Goal: Task Accomplishment & Management: Complete application form

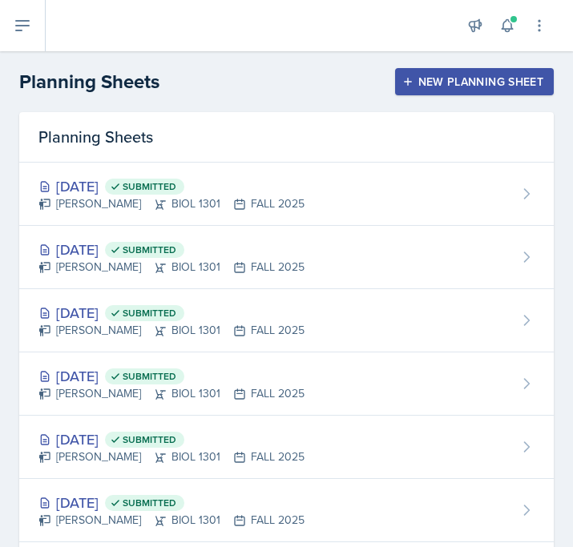
click at [453, 79] on div "New Planning Sheet" at bounding box center [474, 81] width 138 height 13
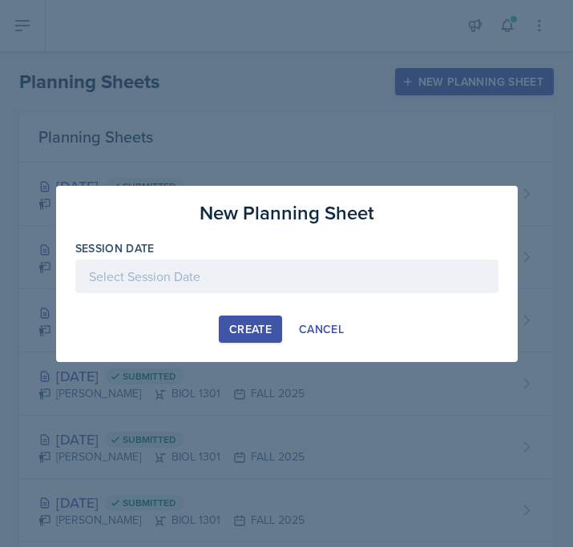
click at [360, 266] on div at bounding box center [286, 277] width 423 height 34
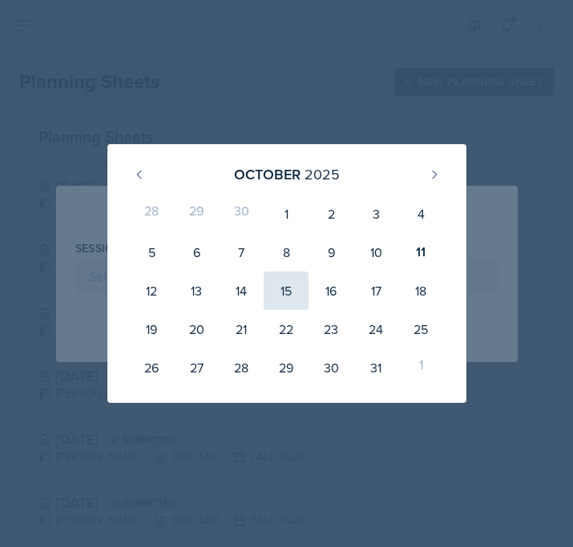
click at [277, 288] on div "15" at bounding box center [286, 291] width 45 height 38
type input "[DATE]"
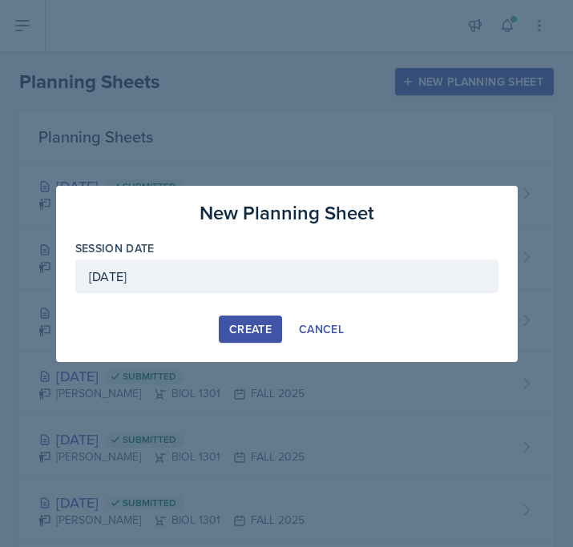
click at [236, 334] on div "Create" at bounding box center [250, 329] width 42 height 13
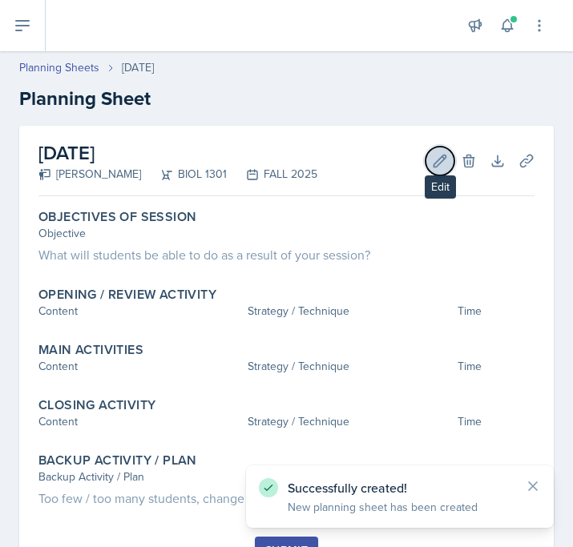
click at [433, 169] on button "Edit" at bounding box center [439, 161] width 29 height 29
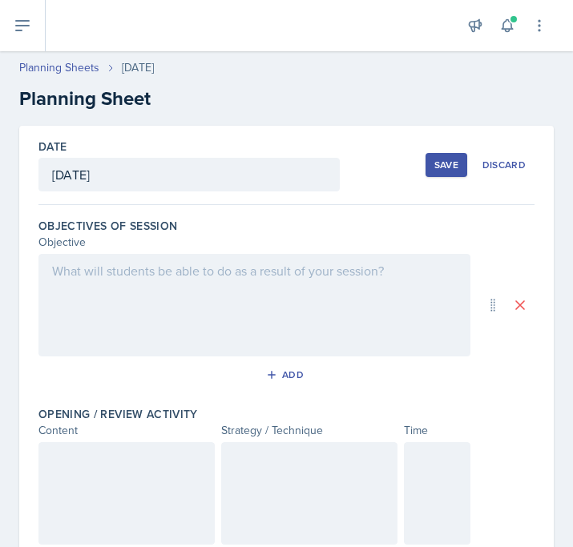
click at [223, 284] on div at bounding box center [254, 305] width 432 height 103
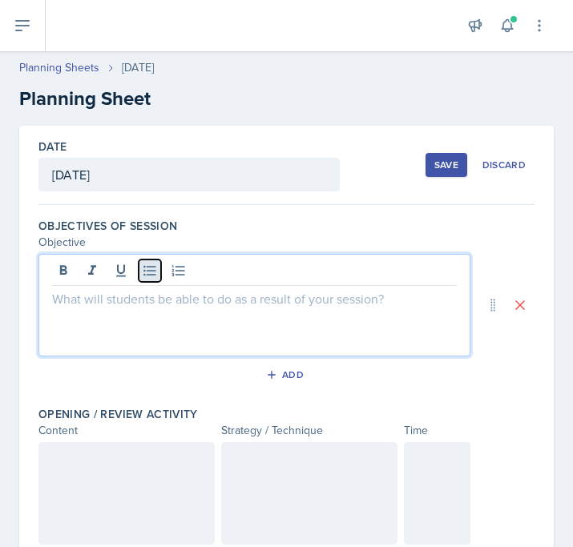
click at [151, 280] on button at bounding box center [150, 271] width 22 height 22
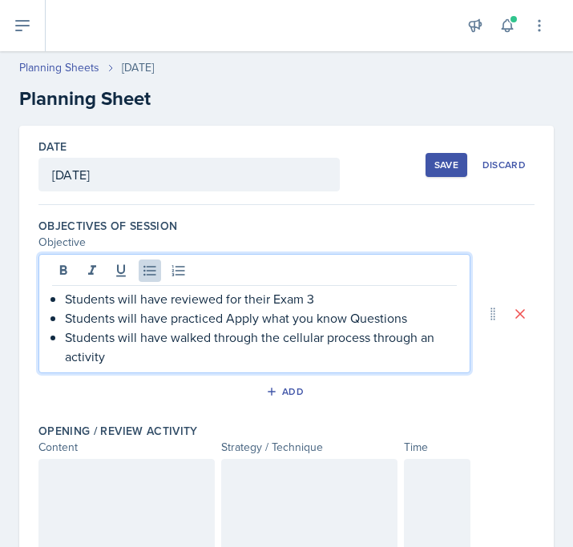
click at [433, 163] on button "Save" at bounding box center [446, 165] width 42 height 24
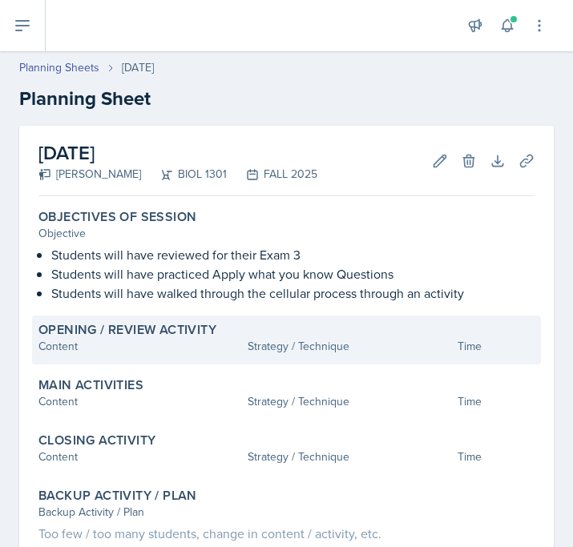
click at [319, 336] on div "Opening / Review Activity" at bounding box center [286, 330] width 496 height 16
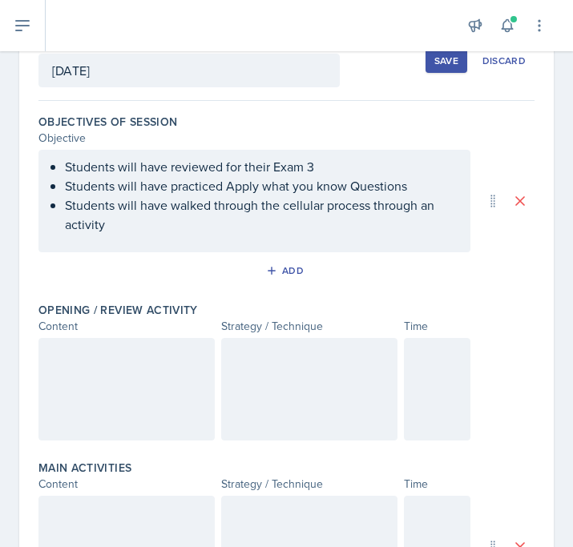
click at [419, 387] on div at bounding box center [437, 389] width 66 height 103
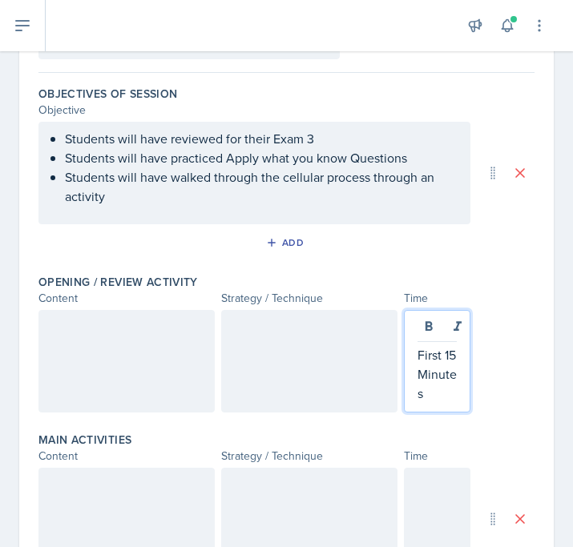
scroll to position [231, 0]
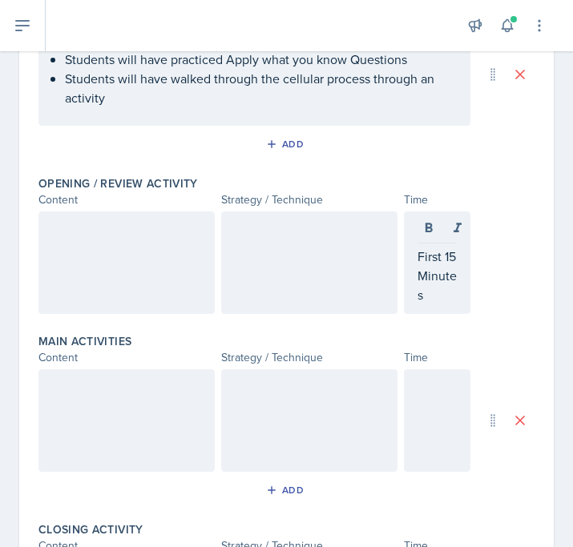
click at [426, 366] on div "Main Activities Content Strategy / Technique Time Add" at bounding box center [286, 421] width 496 height 188
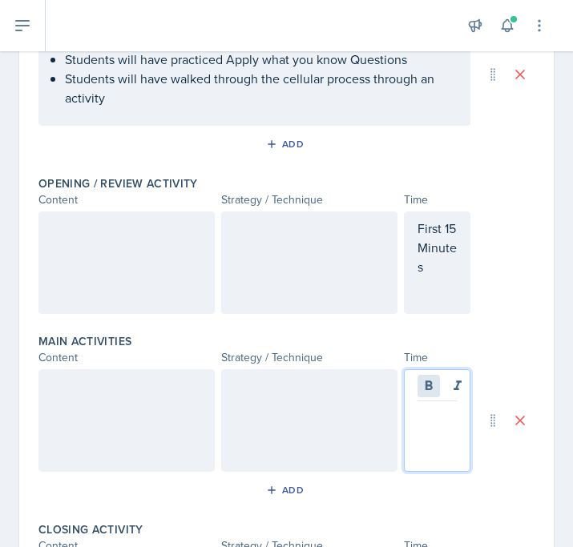
click at [425, 385] on div at bounding box center [437, 420] width 66 height 103
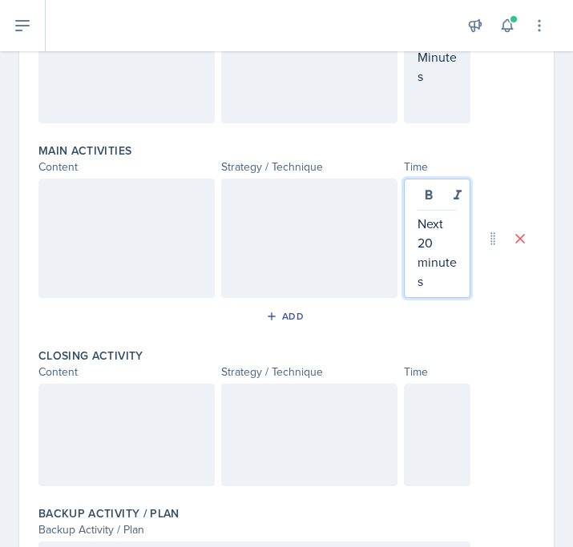
scroll to position [393, 0]
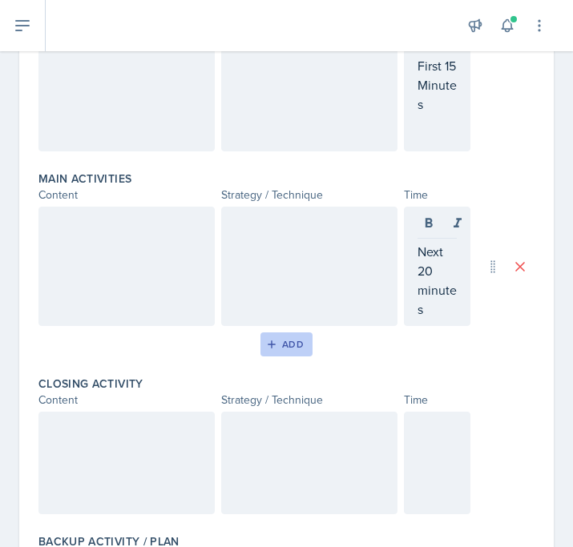
click at [300, 340] on div "Add" at bounding box center [286, 344] width 34 height 13
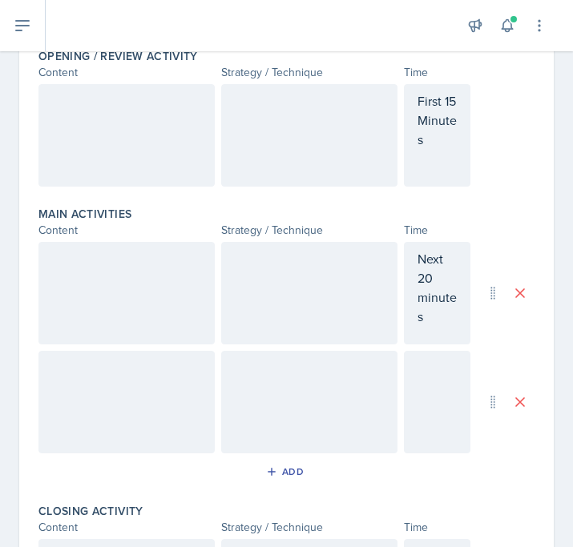
scroll to position [360, 0]
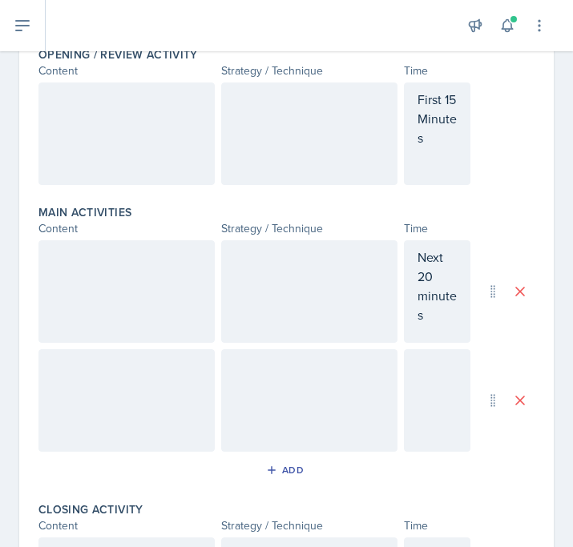
click at [443, 377] on div at bounding box center [437, 400] width 66 height 103
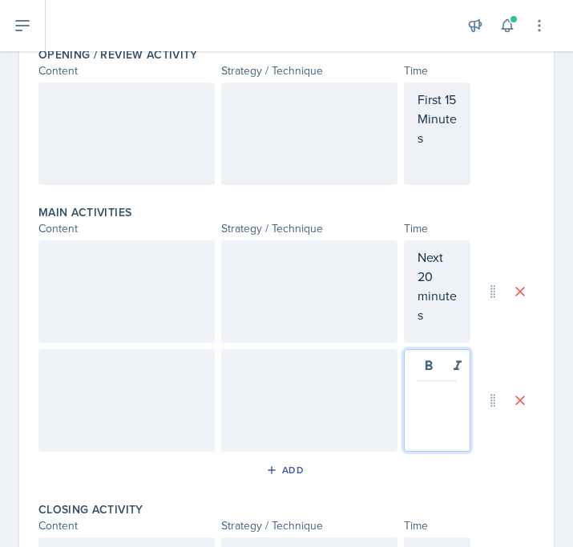
scroll to position [388, 0]
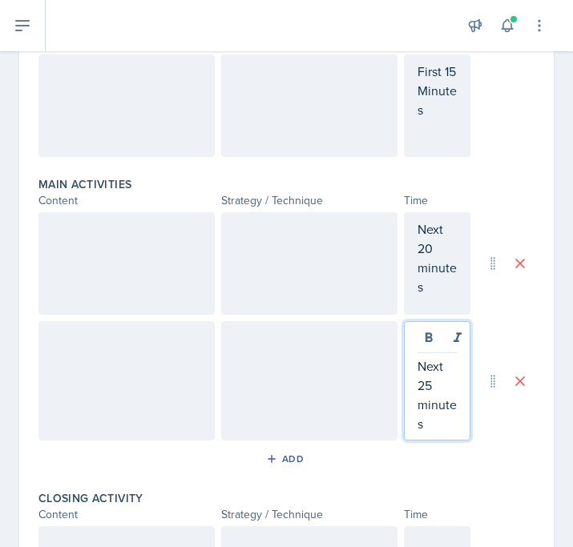
click at [267, 259] on div at bounding box center [309, 263] width 176 height 103
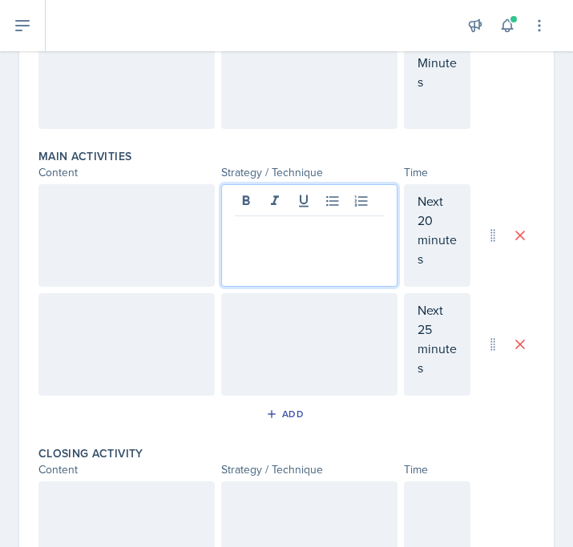
click at [115, 240] on div at bounding box center [126, 235] width 176 height 103
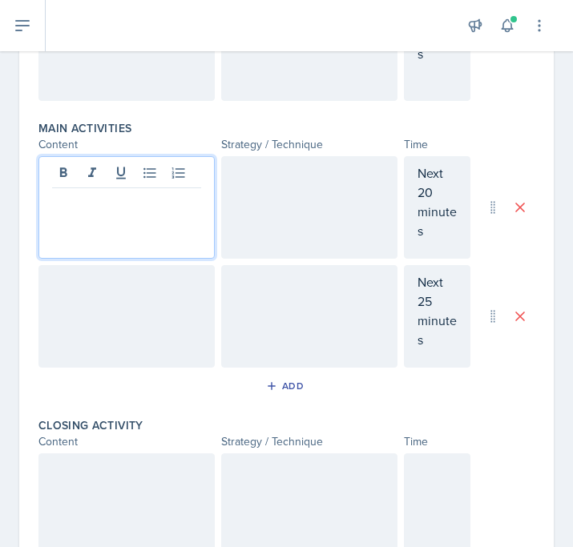
click at [279, 177] on div at bounding box center [309, 207] width 176 height 103
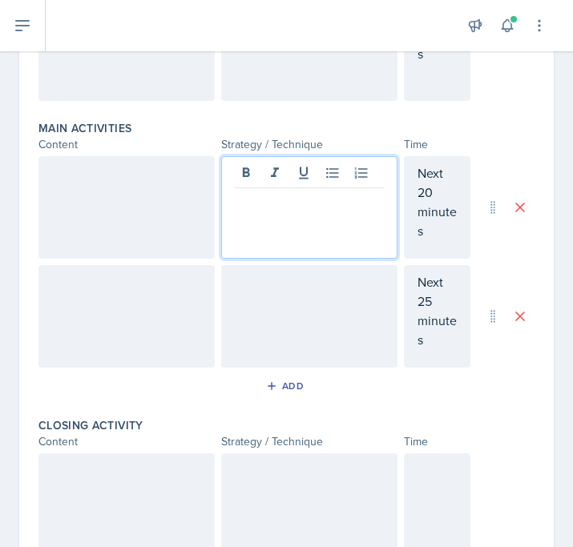
click at [121, 179] on div at bounding box center [126, 207] width 176 height 103
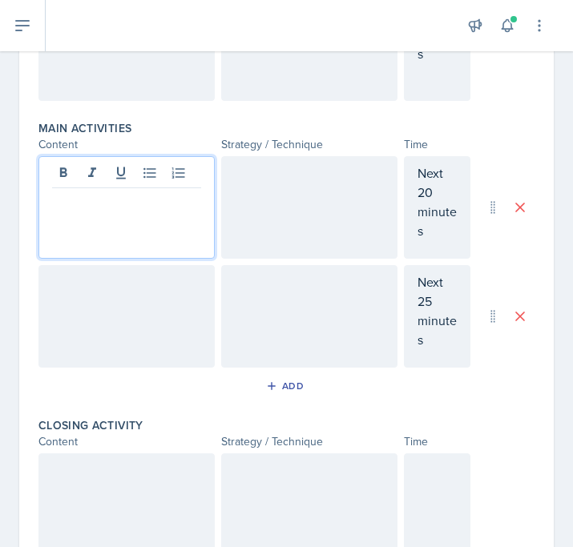
click at [272, 212] on div at bounding box center [309, 207] width 176 height 103
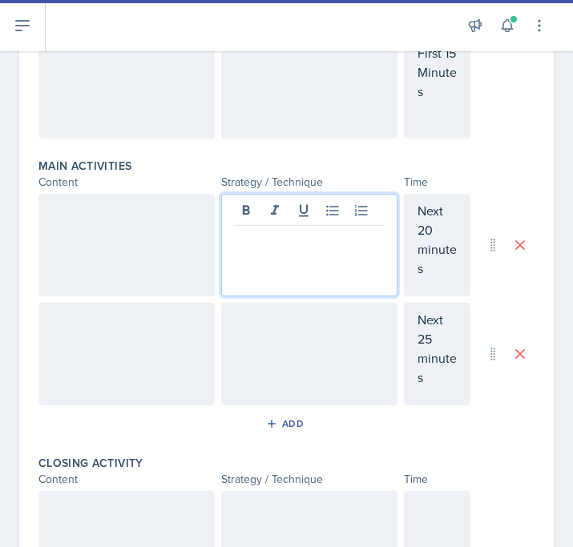
scroll to position [357, 0]
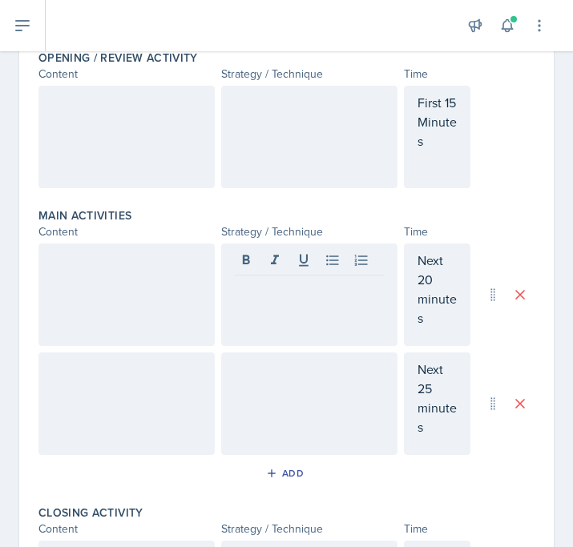
click at [308, 399] on div at bounding box center [309, 404] width 176 height 103
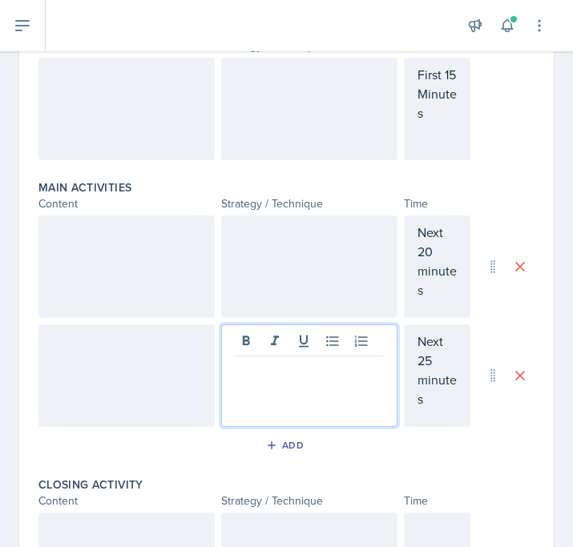
click at [137, 359] on div at bounding box center [126, 375] width 176 height 103
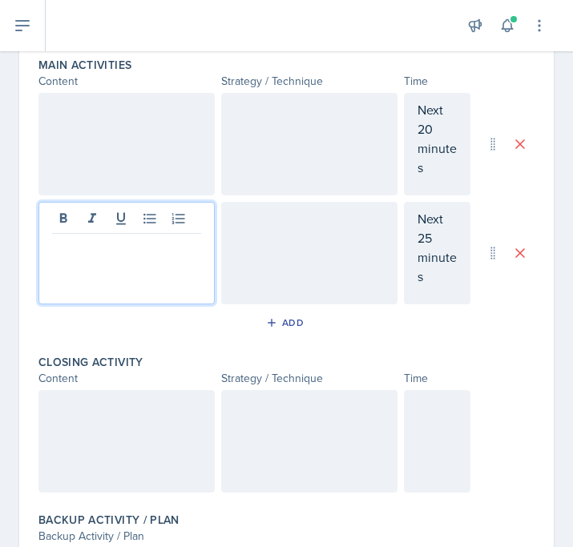
scroll to position [522, 0]
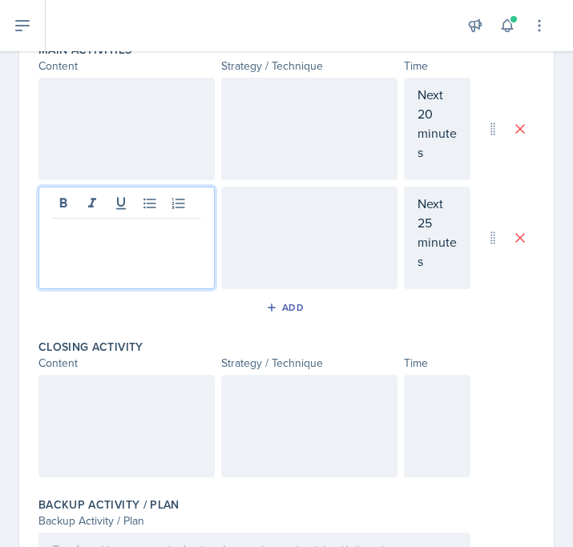
click at [429, 406] on div at bounding box center [437, 426] width 66 height 103
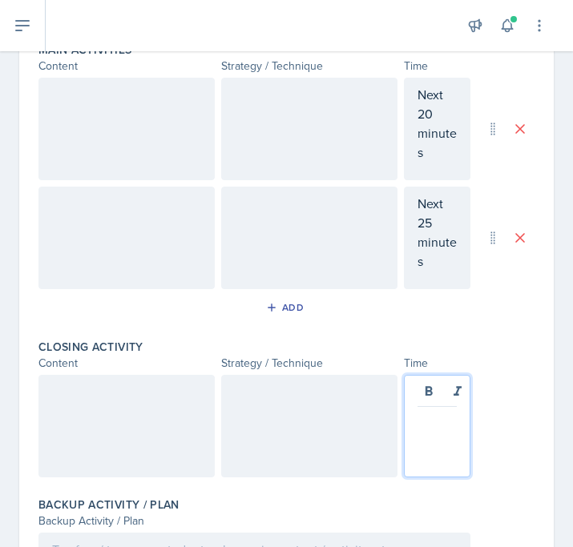
scroll to position [550, 0]
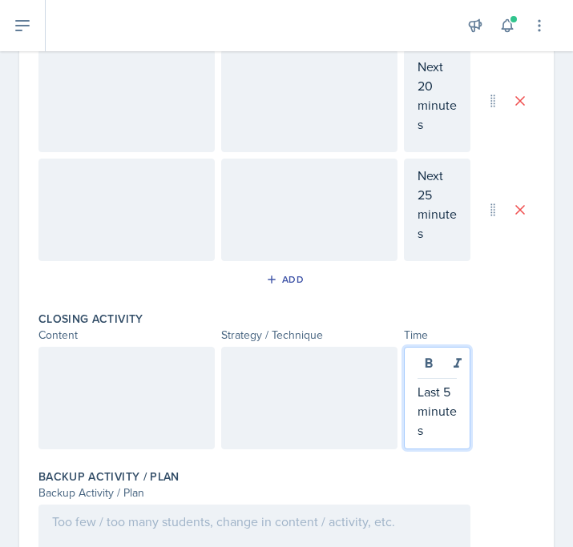
click at [252, 395] on div at bounding box center [309, 398] width 176 height 103
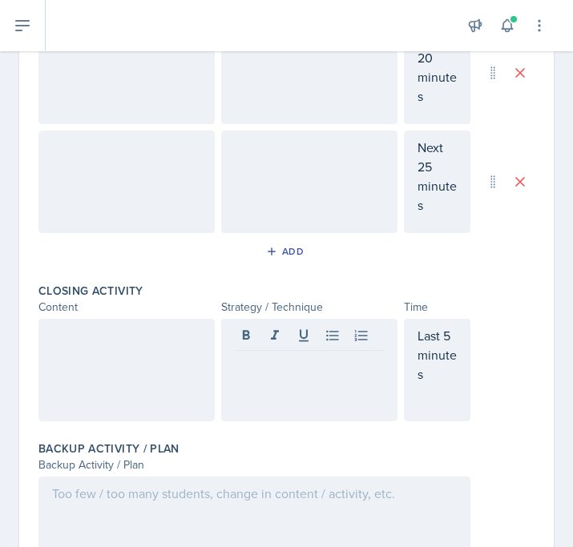
click at [153, 392] on div at bounding box center [126, 370] width 176 height 103
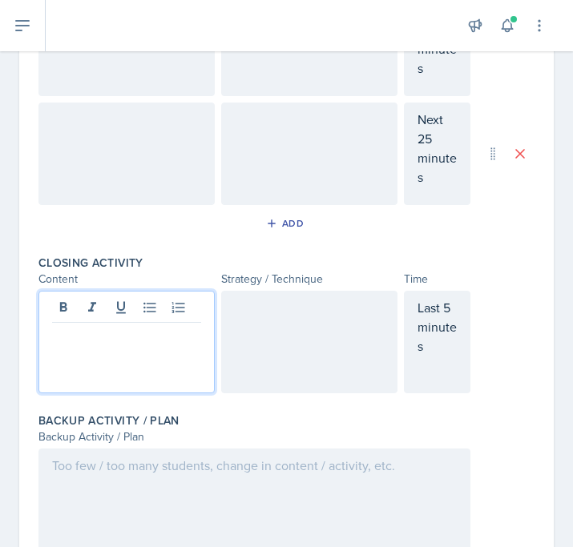
click at [289, 328] on div at bounding box center [309, 342] width 176 height 103
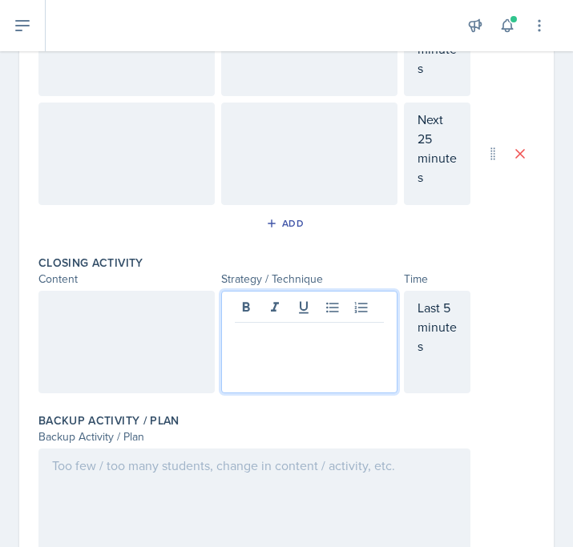
scroll to position [635, 0]
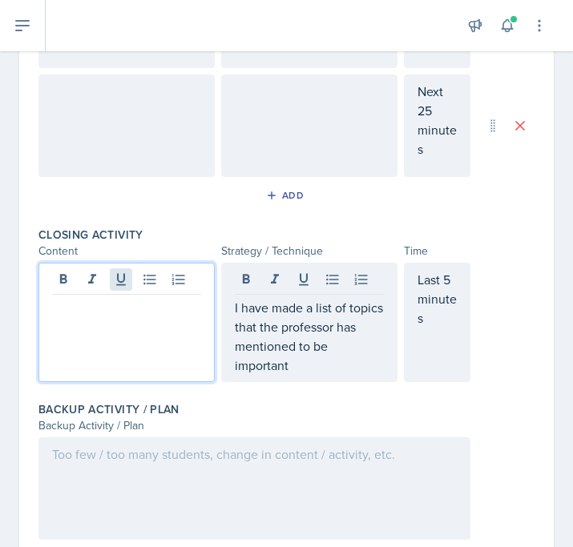
click at [126, 281] on div at bounding box center [126, 322] width 176 height 119
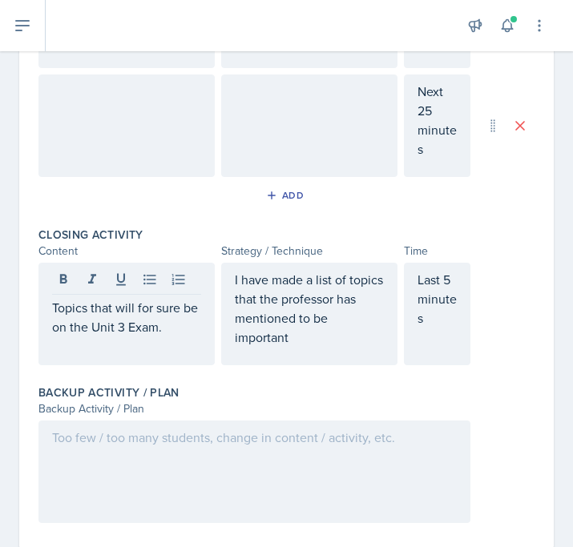
click at [323, 349] on div "I have made a list of topics that the professor has mentioned to be important" at bounding box center [309, 314] width 176 height 103
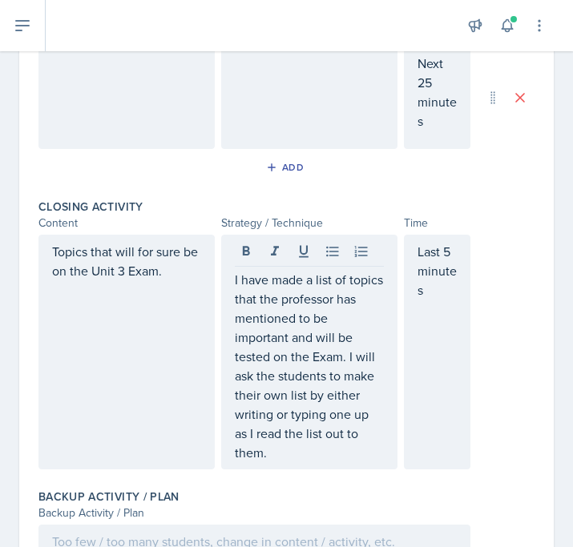
click at [140, 294] on div "Topics that will for sure be on the Unit 3 Exam." at bounding box center [126, 352] width 176 height 235
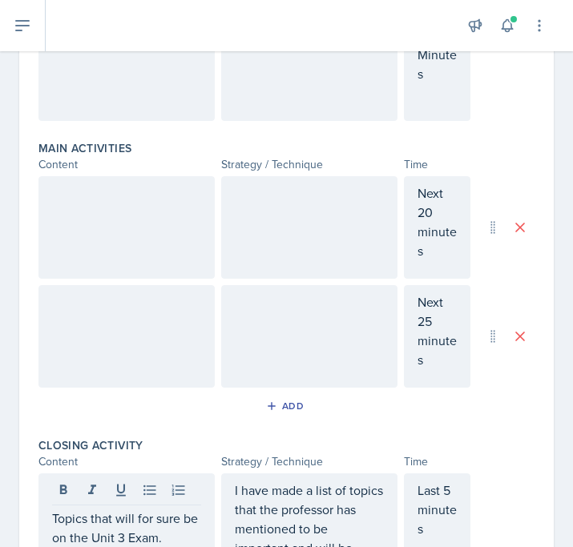
click at [172, 335] on div at bounding box center [126, 336] width 176 height 103
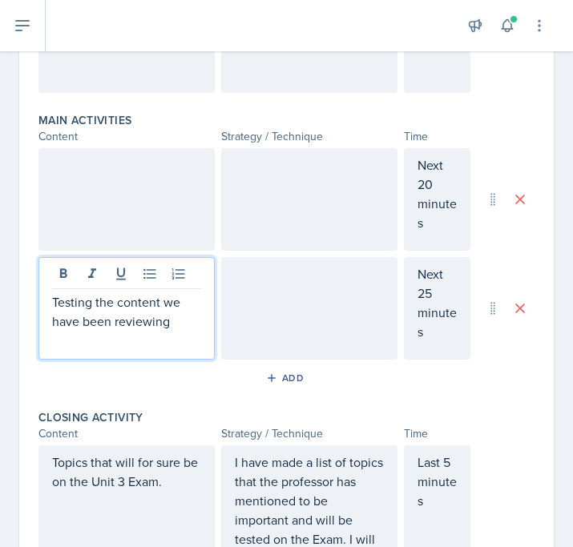
click at [262, 284] on div at bounding box center [309, 308] width 176 height 103
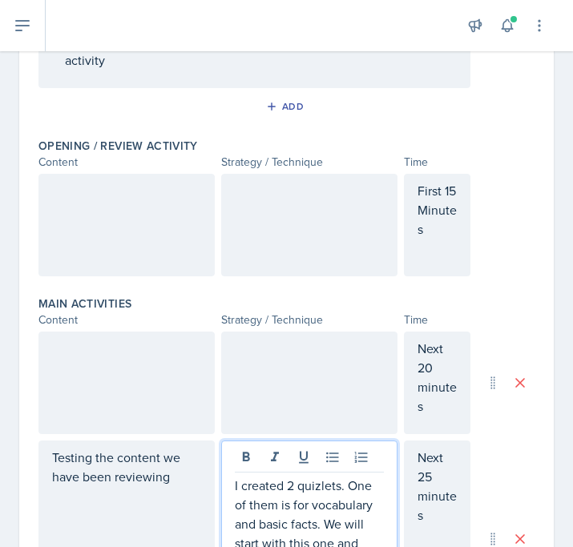
scroll to position [265, 0]
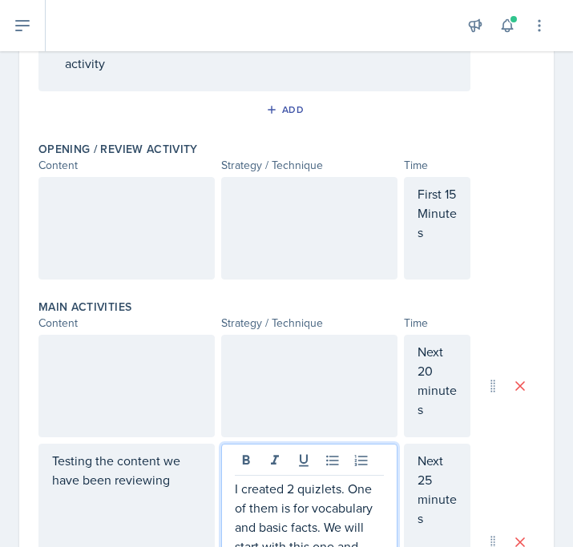
click at [109, 235] on div at bounding box center [126, 228] width 176 height 103
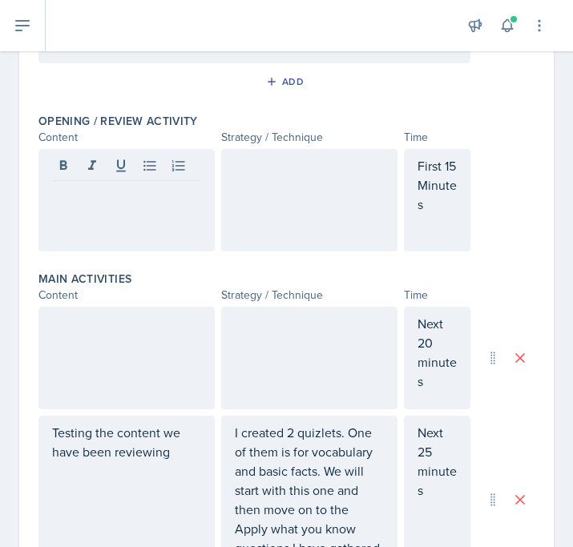
click at [308, 187] on div at bounding box center [309, 200] width 176 height 103
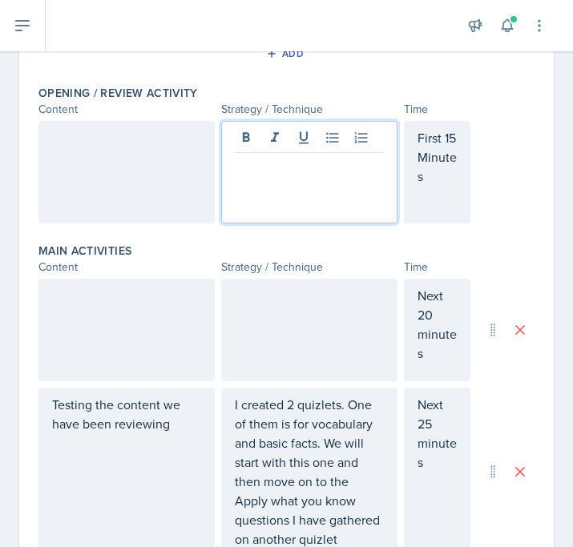
click at [146, 151] on div at bounding box center [126, 172] width 176 height 103
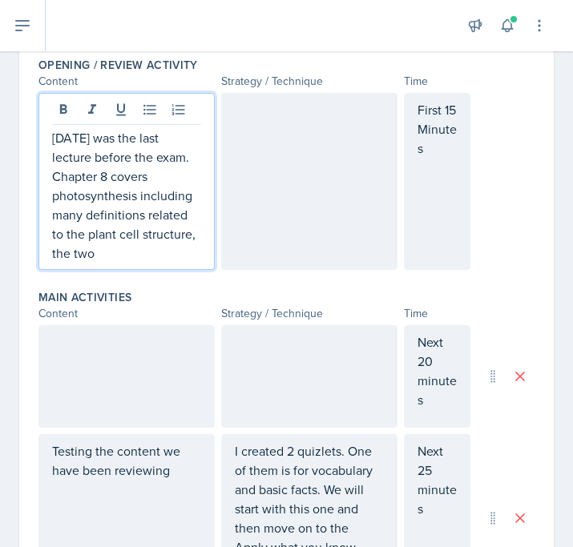
click at [195, 232] on p "[DATE] was the last lecture before the exam. Chapter 8 covers photosynthesis in…" at bounding box center [126, 195] width 149 height 135
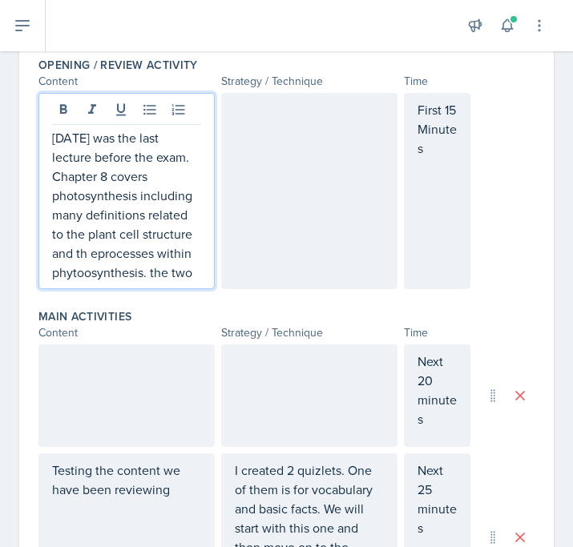
click at [99, 256] on p "[DATE] was the last lecture before the exam. Chapter 8 covers photosynthesis in…" at bounding box center [126, 205] width 149 height 154
click at [84, 272] on p "[DATE] was the last lecture before the exam. Chapter 8 covers photosynthesis in…" at bounding box center [126, 205] width 149 height 154
click at [190, 278] on p "[DATE] was the last lecture before the exam. Chapter 8 covers photosynthesis in…" at bounding box center [126, 205] width 149 height 154
click at [288, 177] on div at bounding box center [309, 191] width 176 height 196
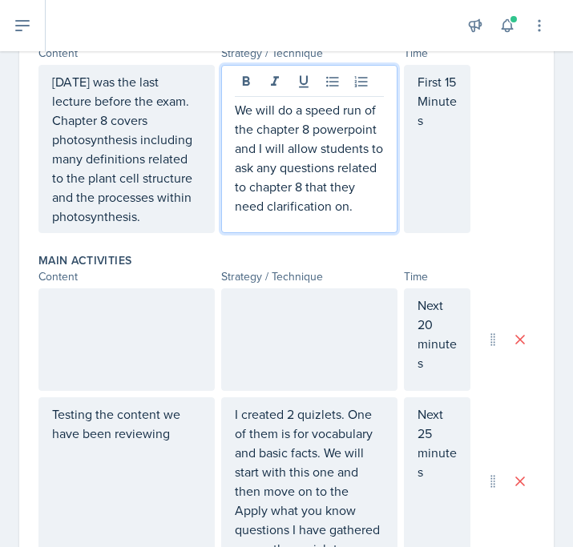
click at [306, 303] on div at bounding box center [309, 339] width 176 height 103
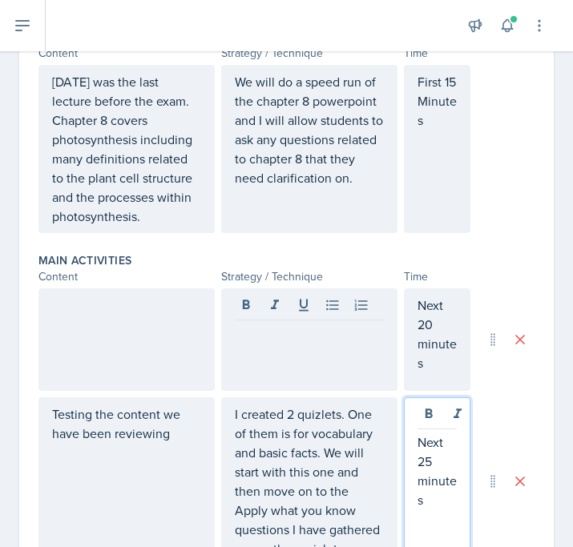
click at [427, 435] on p "Next 25 minutes" at bounding box center [436, 471] width 39 height 77
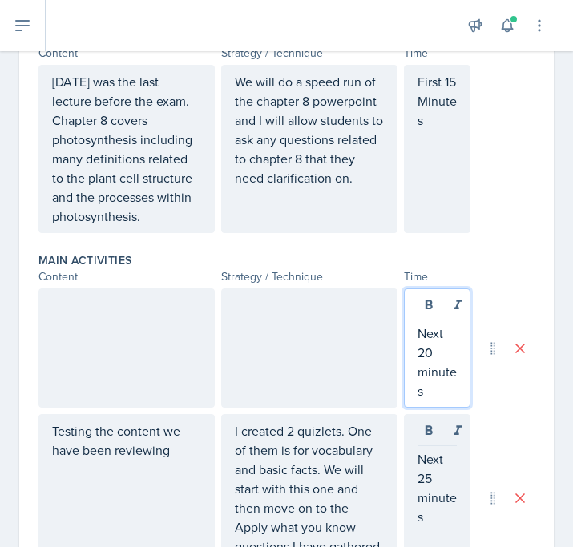
click at [437, 324] on p "Next 20 minutes" at bounding box center [436, 362] width 39 height 77
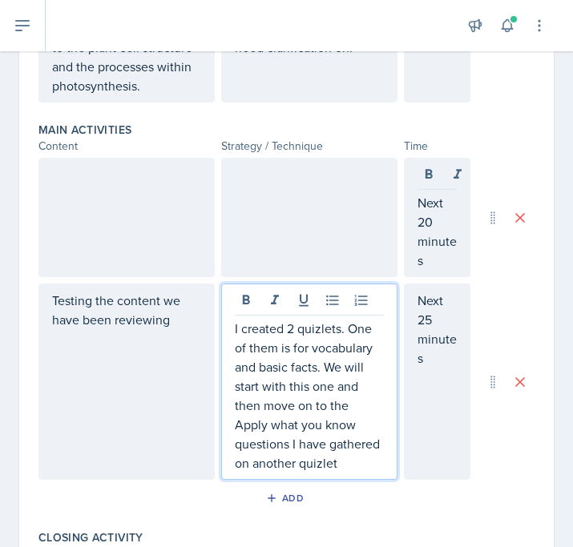
click at [340, 431] on p "I created 2 quizlets. One of them is for vocabulary and basic facts. We will st…" at bounding box center [309, 396] width 149 height 154
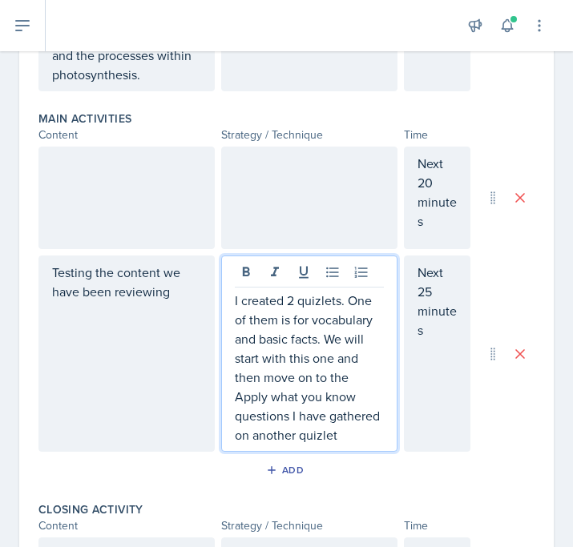
click at [328, 342] on p "I created 2 quizlets. One of them is for vocabulary and basic facts. We will st…" at bounding box center [309, 368] width 149 height 154
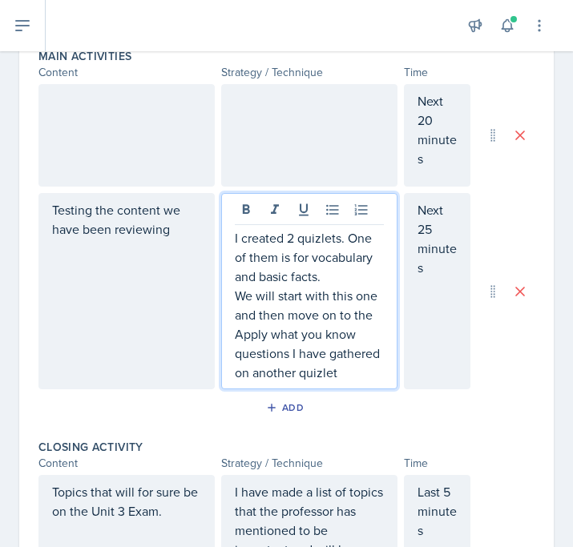
scroll to position [588, 0]
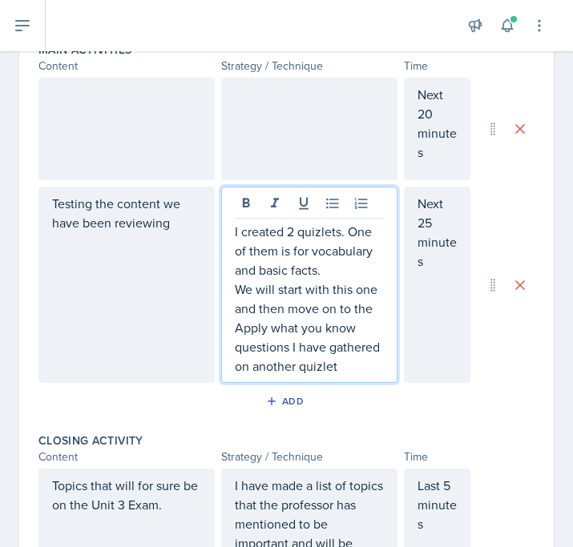
click at [335, 367] on p "We will start with this one and then move on to the Apply what you know questio…" at bounding box center [309, 328] width 149 height 96
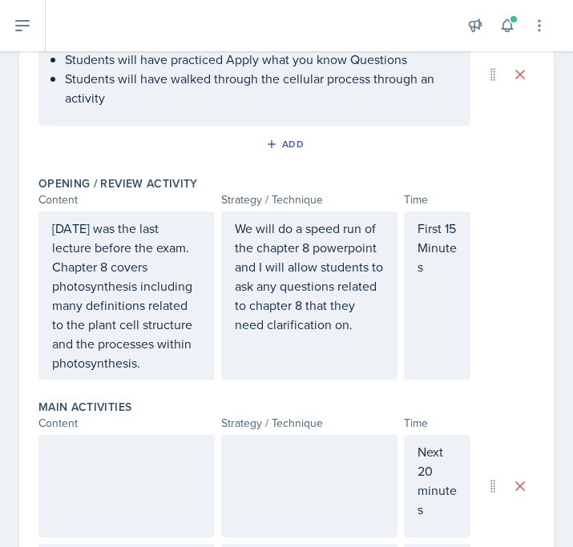
scroll to position [203, 0]
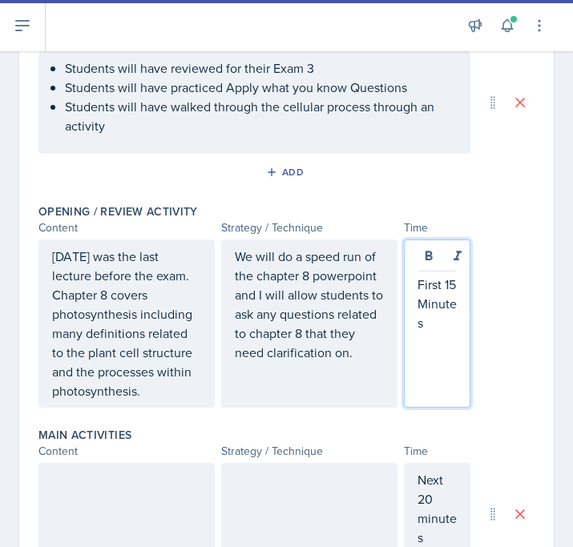
click at [438, 283] on p "First 15 Minutes" at bounding box center [436, 304] width 39 height 58
click at [447, 324] on p "First 15 Minutes" at bounding box center [436, 304] width 39 height 58
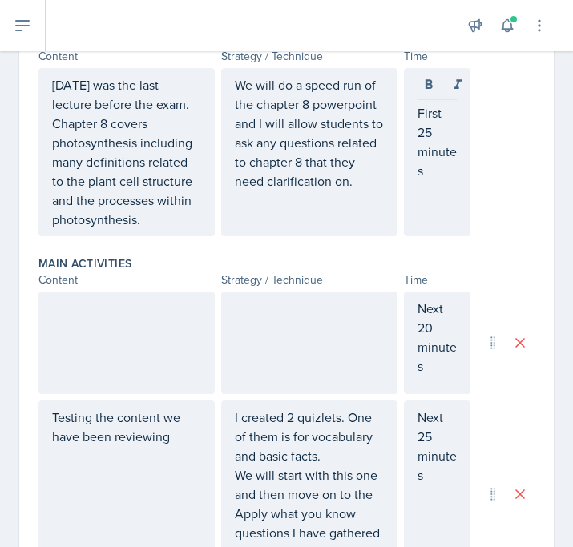
click at [438, 384] on div "Next 20 minutes" at bounding box center [437, 343] width 66 height 103
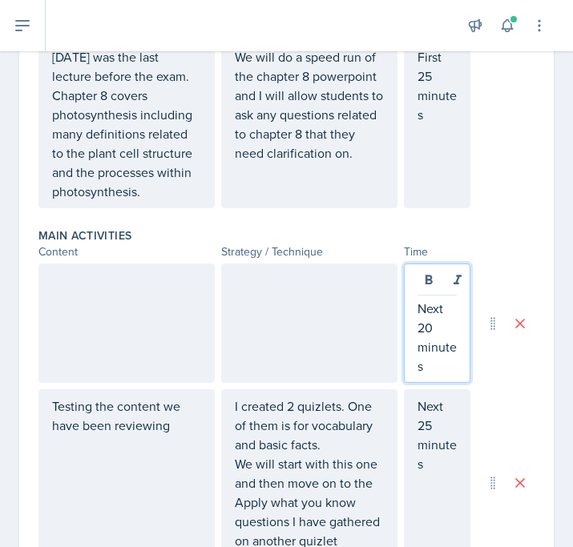
click at [441, 354] on p "Next 20 minutes" at bounding box center [436, 337] width 39 height 77
drag, startPoint x: 433, startPoint y: 365, endPoint x: 432, endPoint y: 378, distance: 13.7
click at [432, 378] on div "Next 20 minutes" at bounding box center [437, 323] width 66 height 119
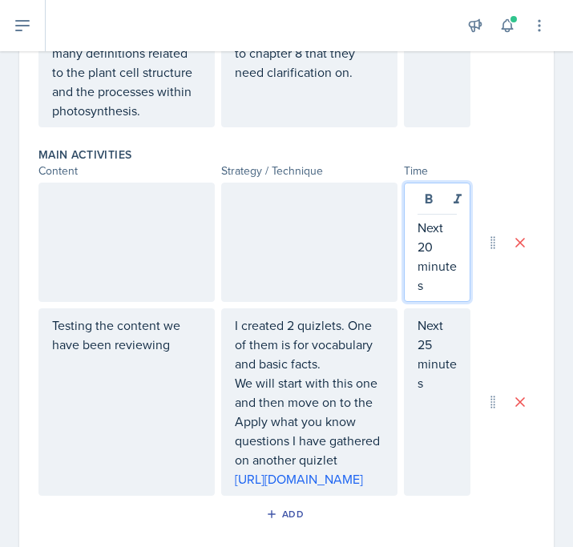
click at [437, 340] on p "Next 25 minutes" at bounding box center [436, 354] width 39 height 77
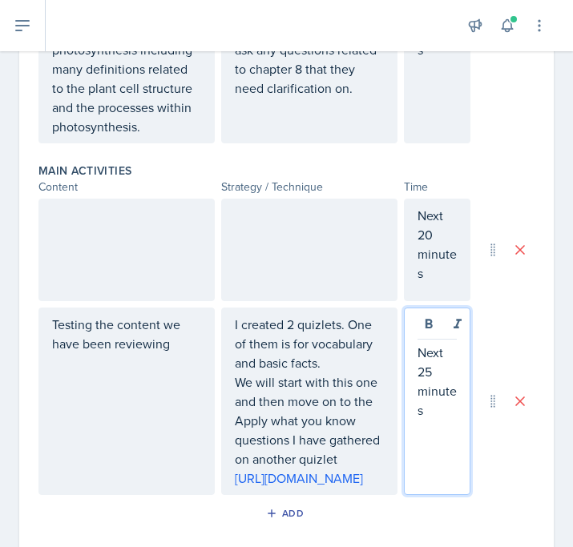
scroll to position [468, 0]
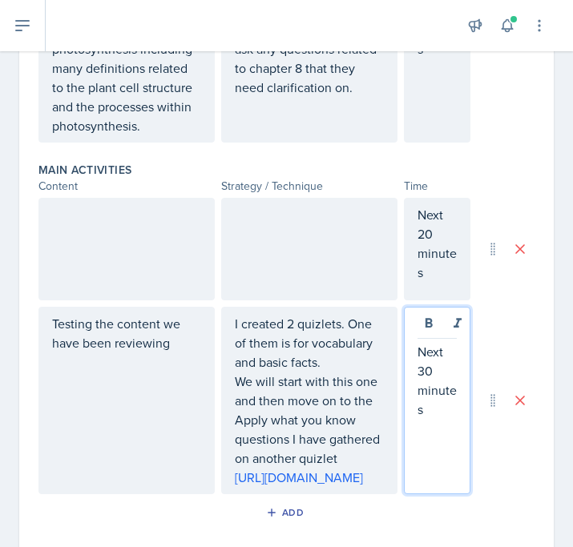
click at [435, 410] on p "Next 30 minutes" at bounding box center [436, 380] width 39 height 77
click at [431, 235] on p "Next 20 minutes" at bounding box center [436, 243] width 39 height 77
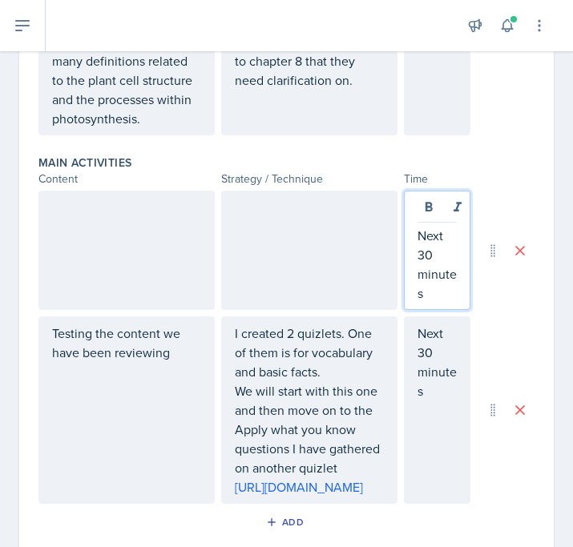
scroll to position [473, 0]
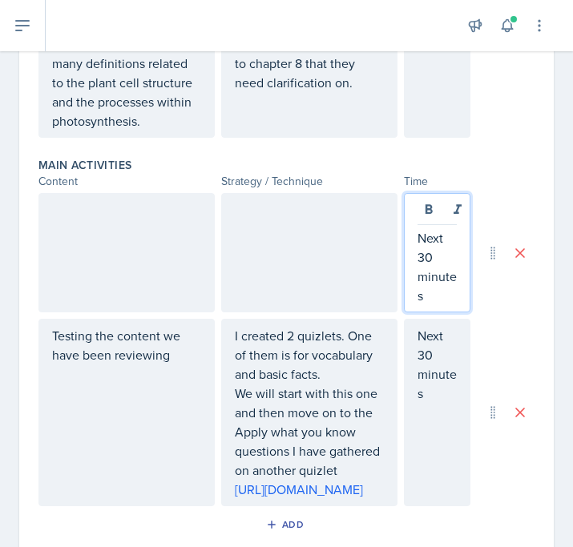
click at [281, 220] on div at bounding box center [309, 252] width 176 height 119
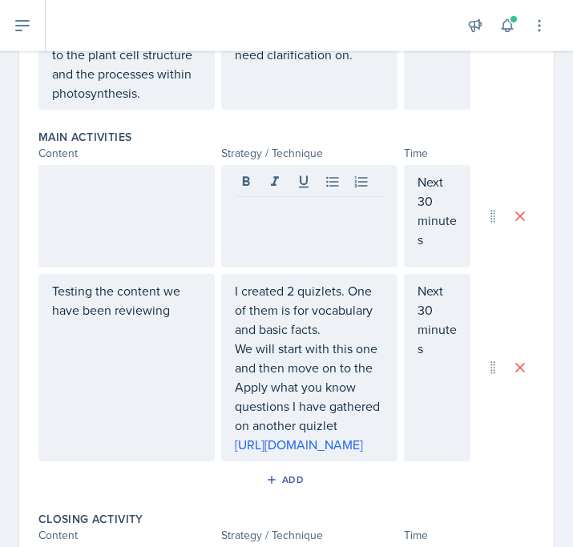
click at [169, 212] on div at bounding box center [126, 216] width 176 height 103
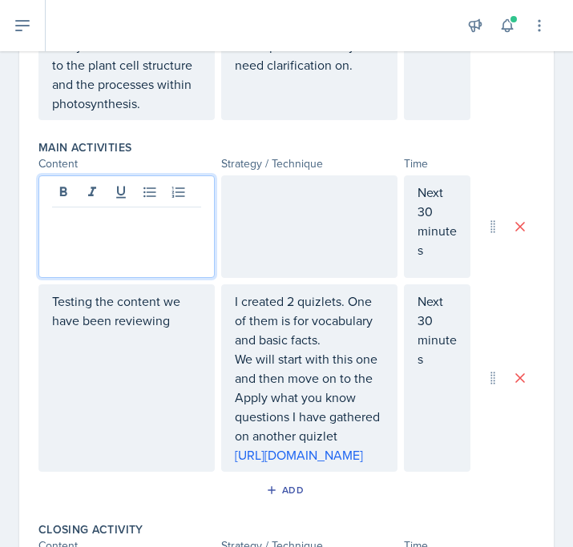
click at [296, 231] on div at bounding box center [309, 226] width 176 height 103
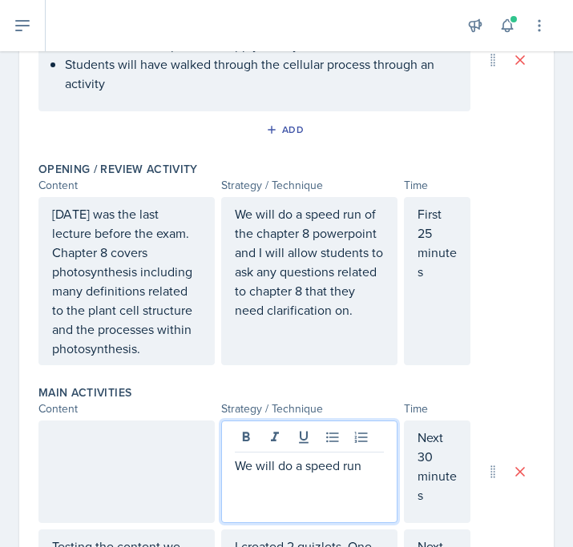
scroll to position [258, 0]
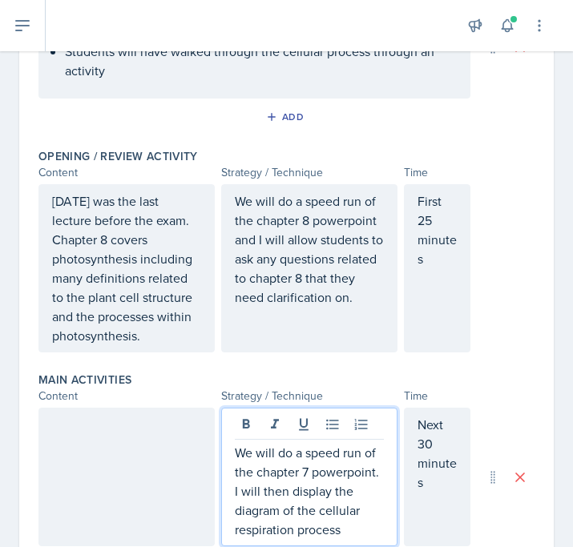
click at [69, 453] on div at bounding box center [126, 477] width 176 height 139
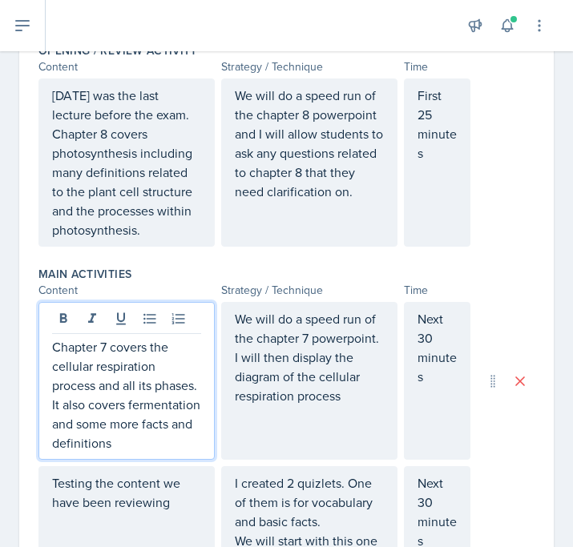
scroll to position [416, 0]
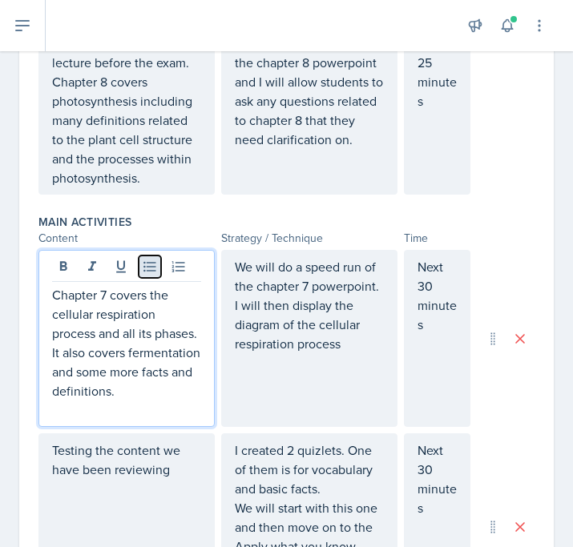
click at [147, 273] on icon at bounding box center [150, 267] width 16 height 16
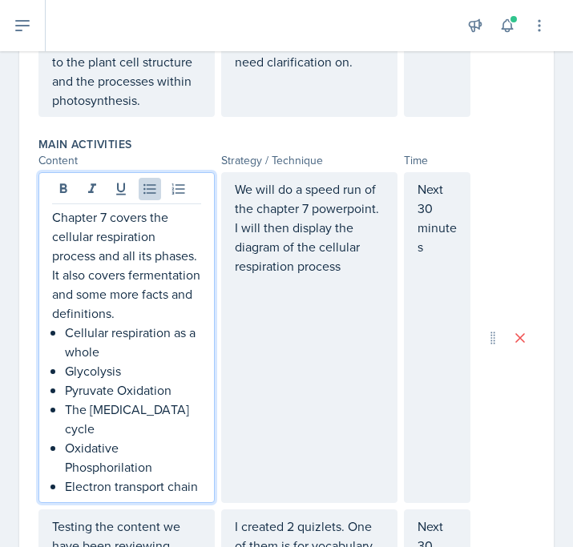
scroll to position [497, 0]
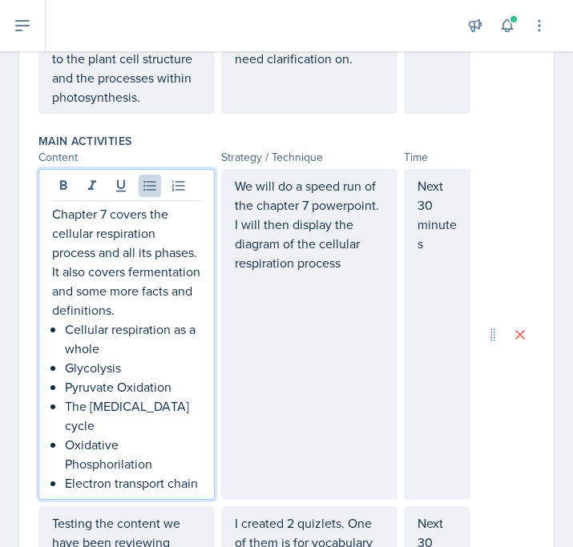
click at [268, 426] on div "We will do a speed run of the chapter 7 powerpoint. I will then display the dia…" at bounding box center [309, 334] width 176 height 331
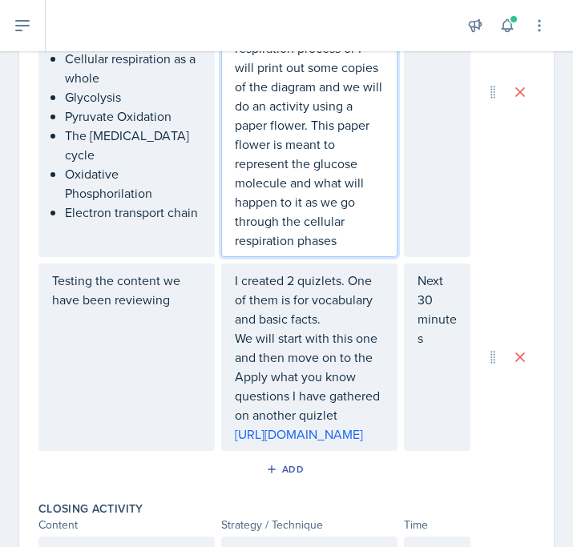
scroll to position [903, 0]
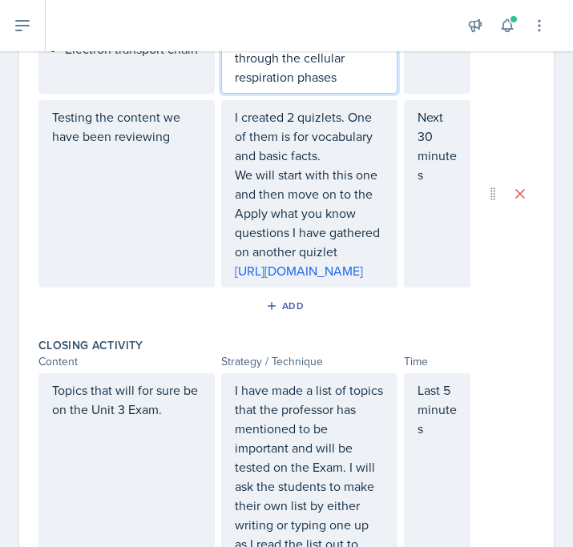
click at [353, 160] on p "I created 2 quizlets. One of them is for vocabulary and basic facts." at bounding box center [309, 136] width 149 height 58
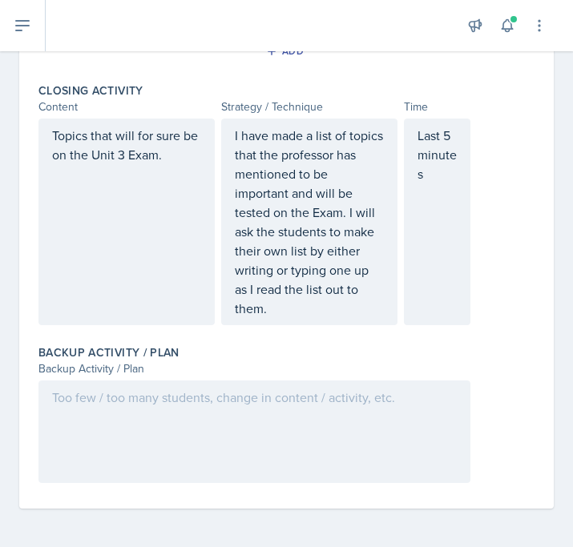
click at [315, 318] on p "I have made a list of topics that the professor has mentioned to be important a…" at bounding box center [309, 222] width 149 height 192
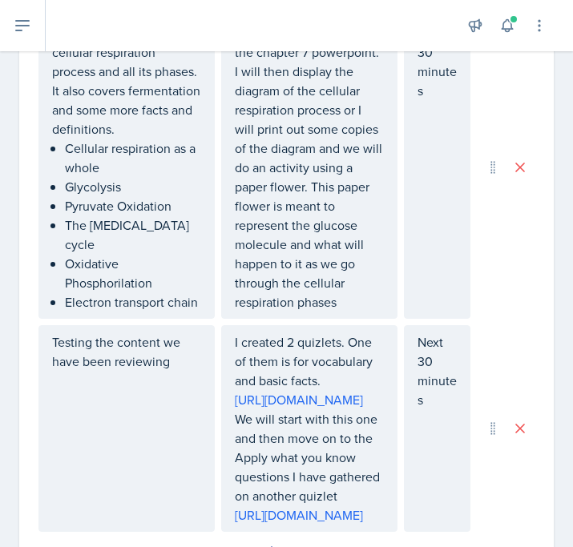
scroll to position [657, 0]
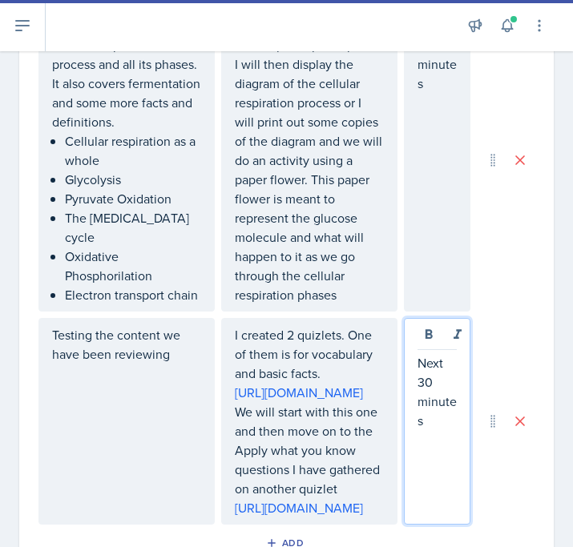
click at [429, 353] on p "Next 30 minutes" at bounding box center [436, 391] width 39 height 77
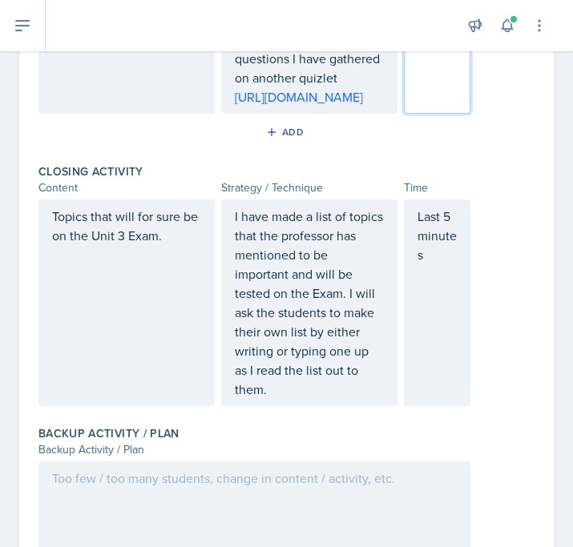
scroll to position [1150, 0]
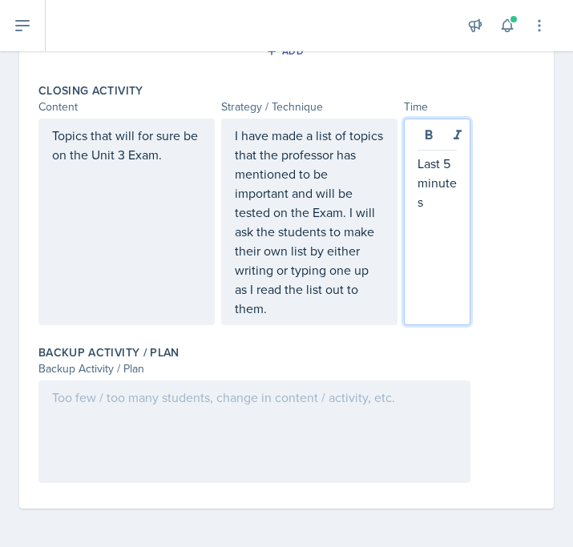
click at [451, 212] on p "Last 5 minutes" at bounding box center [436, 183] width 39 height 58
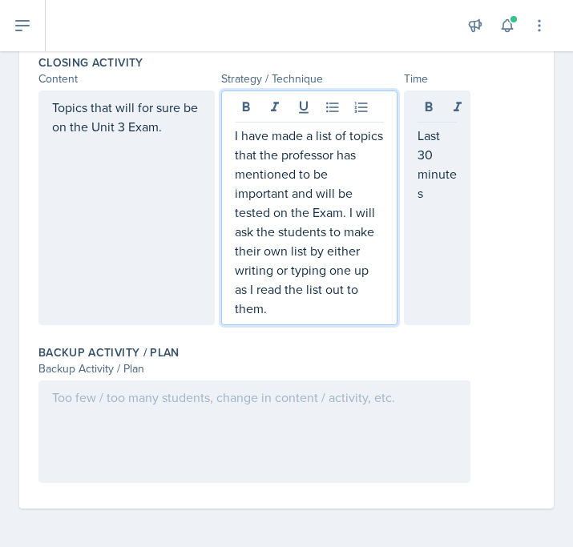
click at [309, 318] on p "I have made a list of topics that the professor has mentioned to be important a…" at bounding box center [309, 222] width 149 height 192
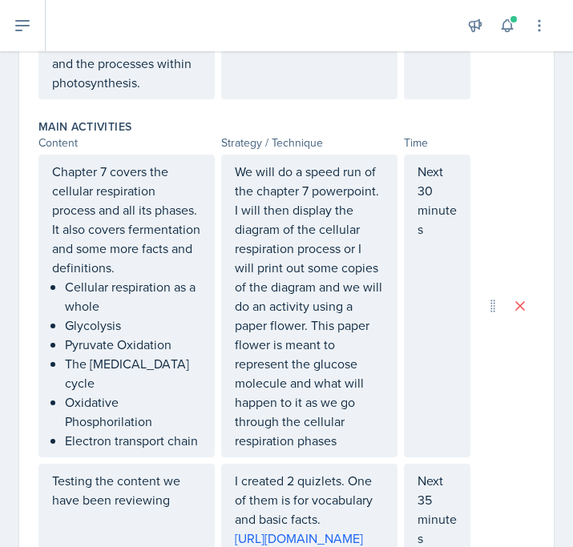
scroll to position [494, 0]
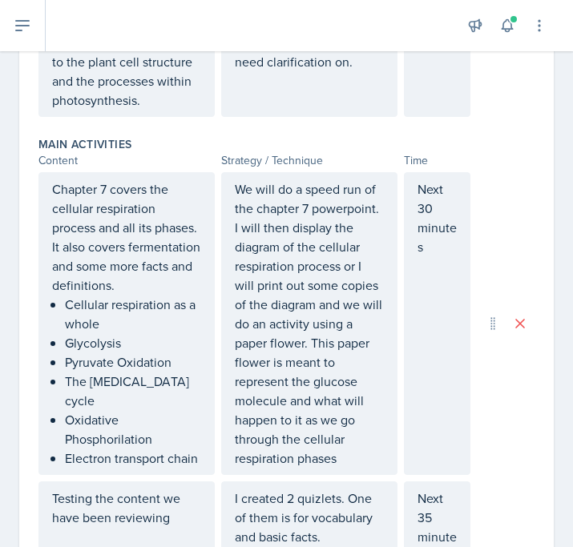
click at [344, 461] on p "We will do a speed run of the chapter 7 powerpoint. I will then display the dia…" at bounding box center [309, 323] width 149 height 288
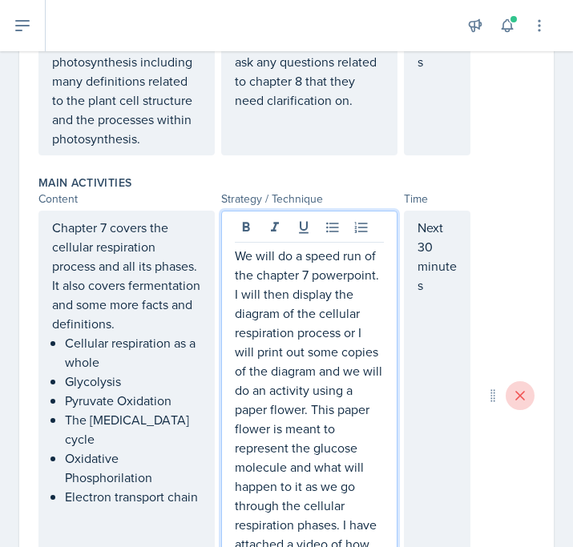
scroll to position [0, 0]
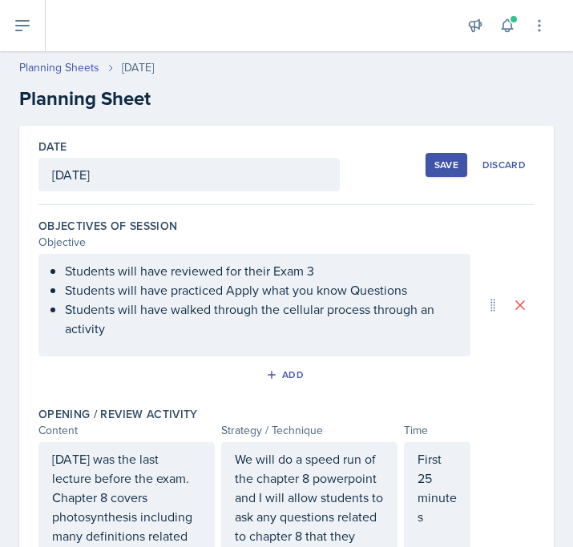
click at [442, 169] on div "Save" at bounding box center [446, 165] width 24 height 13
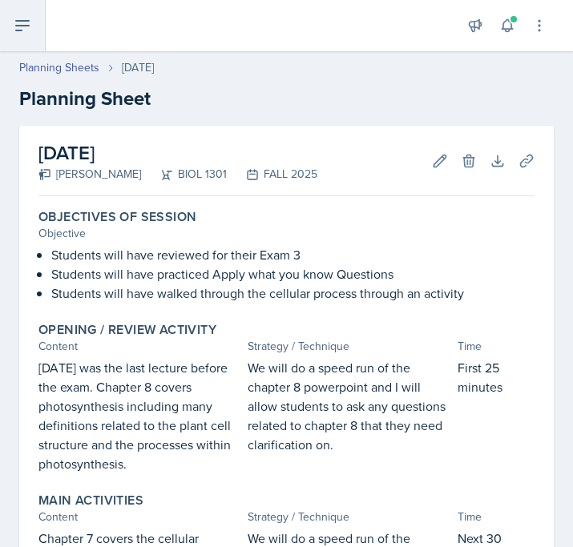
click at [28, 29] on icon at bounding box center [22, 25] width 19 height 19
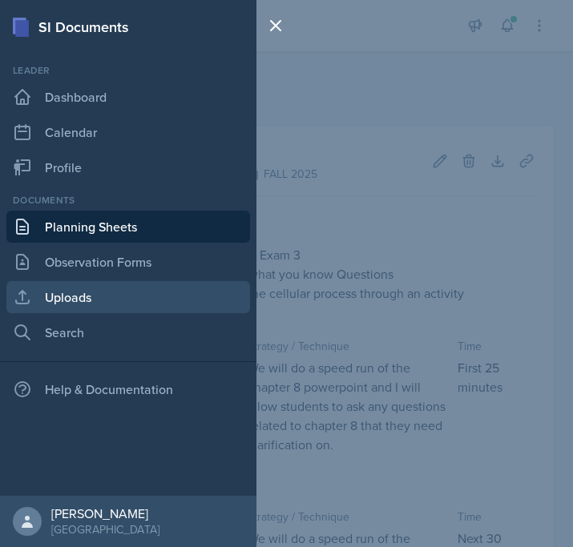
click at [111, 288] on link "Uploads" at bounding box center [128, 297] width 244 height 32
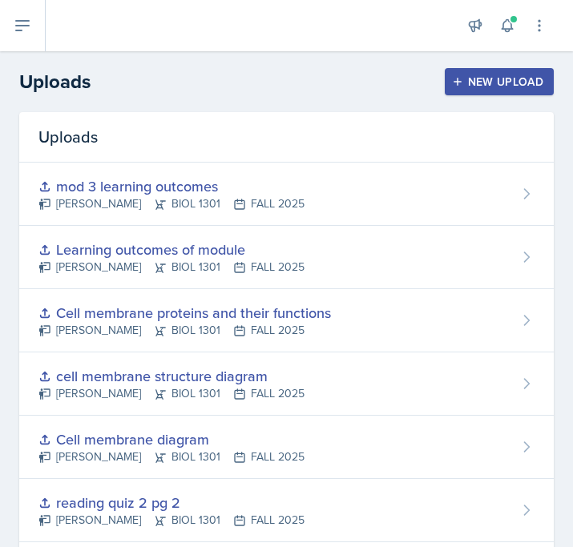
click at [511, 80] on div "New Upload" at bounding box center [499, 81] width 89 height 13
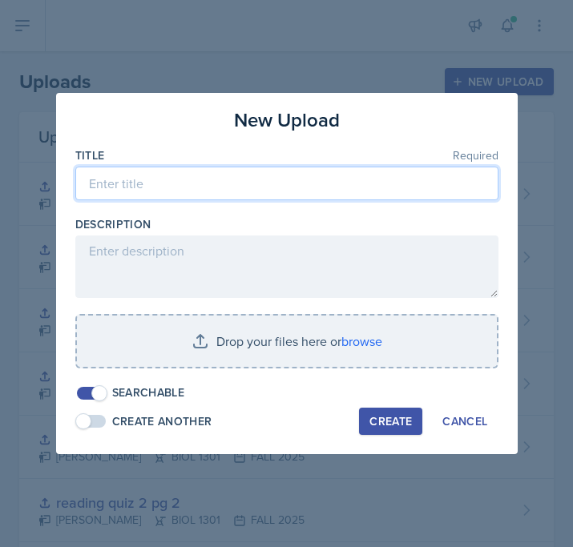
click at [341, 179] on input at bounding box center [286, 184] width 423 height 34
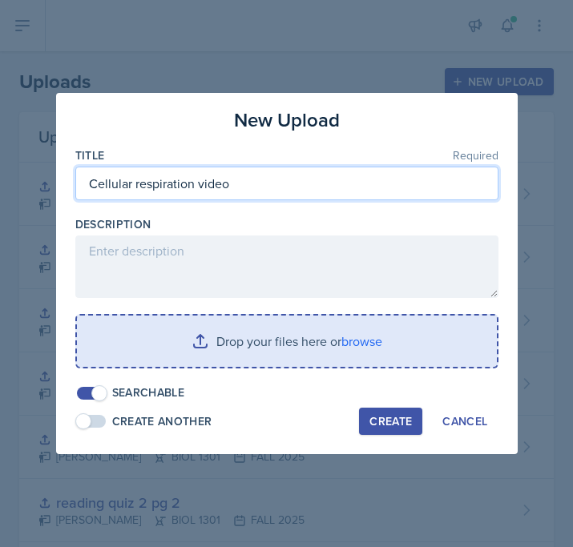
type input "Cellular respiration video"
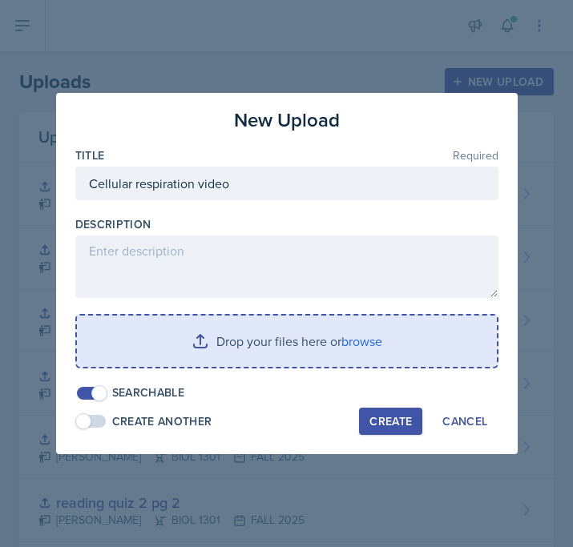
click at [292, 335] on input "file" at bounding box center [287, 341] width 420 height 51
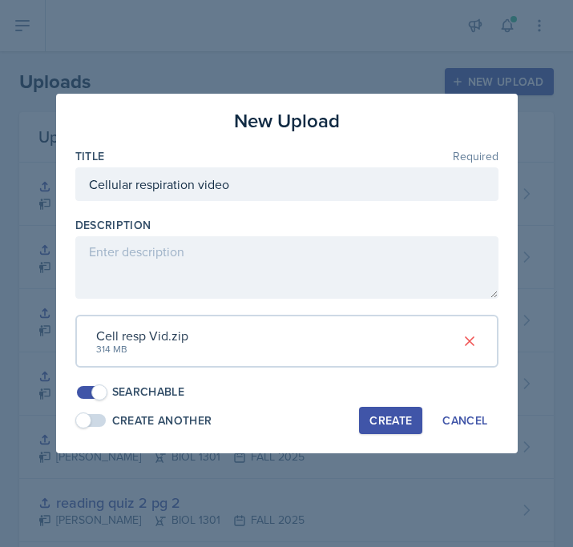
click at [394, 421] on div "Create" at bounding box center [390, 420] width 42 height 13
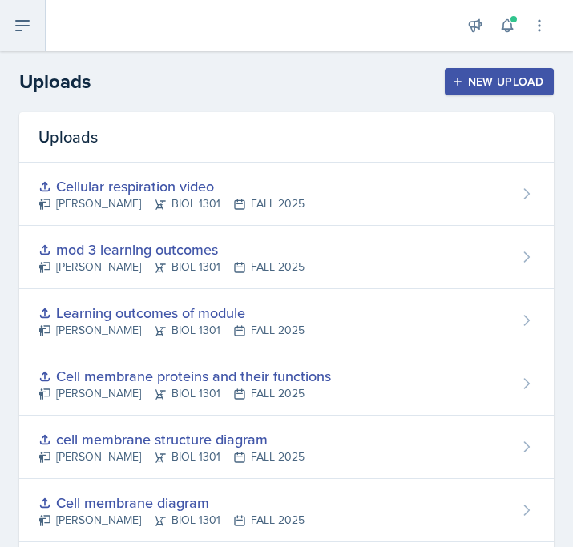
click at [18, 32] on icon at bounding box center [22, 25] width 19 height 19
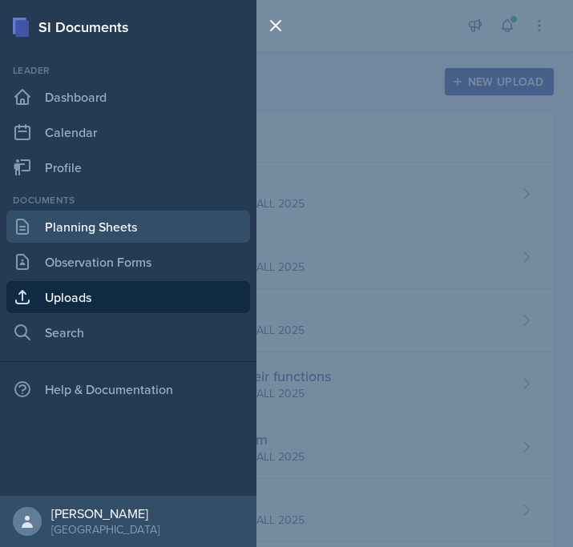
click at [180, 222] on link "Planning Sheets" at bounding box center [128, 227] width 244 height 32
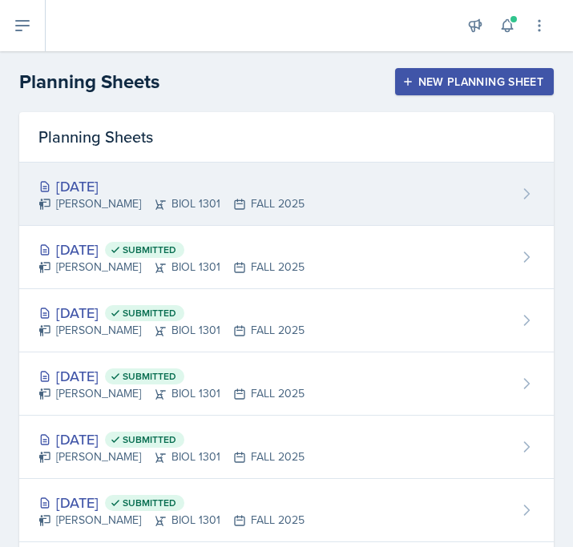
click at [204, 198] on div "[PERSON_NAME] BIOL 1301 FALL 2025" at bounding box center [171, 203] width 266 height 17
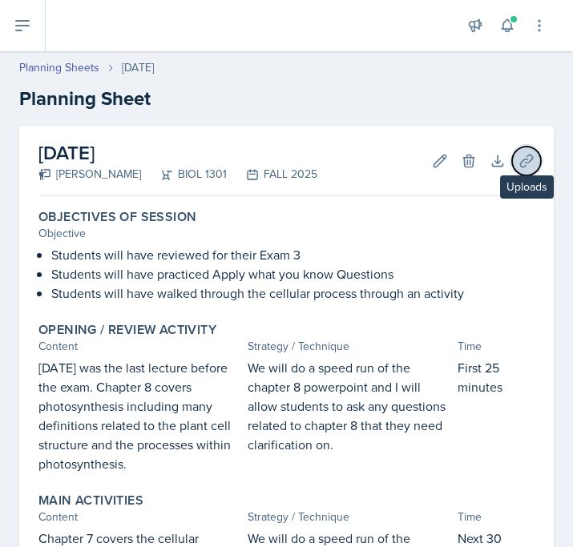
click at [515, 160] on button "Uploads" at bounding box center [526, 161] width 29 height 29
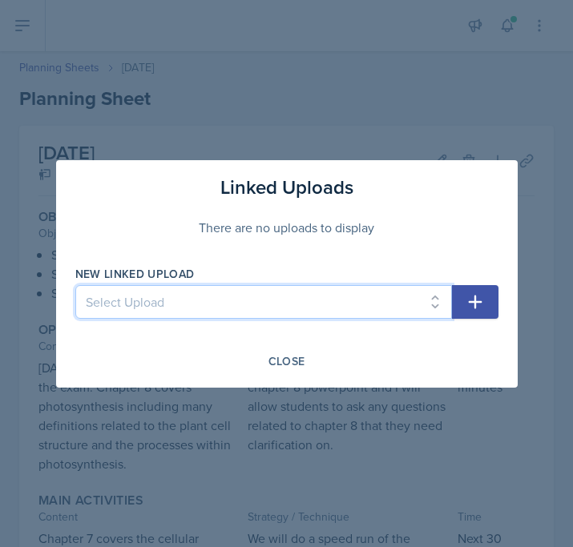
click at [323, 296] on select "Select Upload mod 1 reading quiz 1 pg 1 mod 1 reading quiz 1 pg 2 Reading Quiz …" at bounding box center [263, 302] width 377 height 34
select select "20b4cada-06e8-4bfa-8f7c-36444f648953"
click at [75, 285] on select "Select Upload mod 1 reading quiz 1 pg 1 mod 1 reading quiz 1 pg 2 Reading Quiz …" at bounding box center [263, 302] width 377 height 34
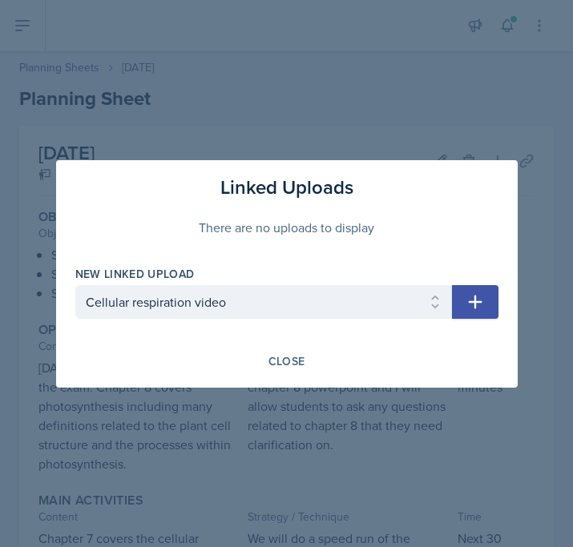
click at [469, 304] on icon "button" at bounding box center [474, 301] width 19 height 19
select select
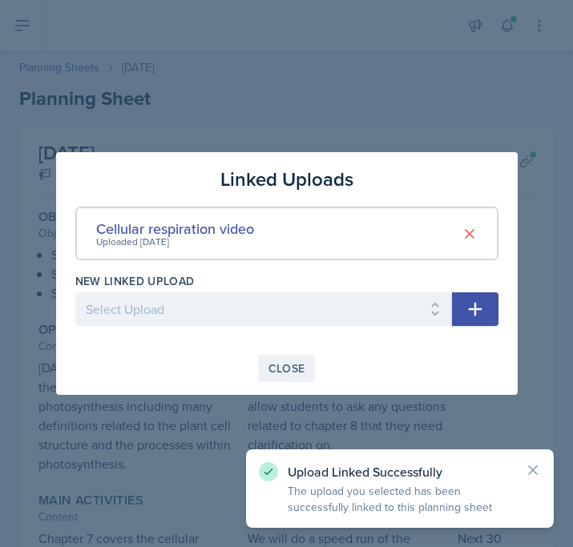
click at [300, 369] on div "Close" at bounding box center [286, 368] width 37 height 13
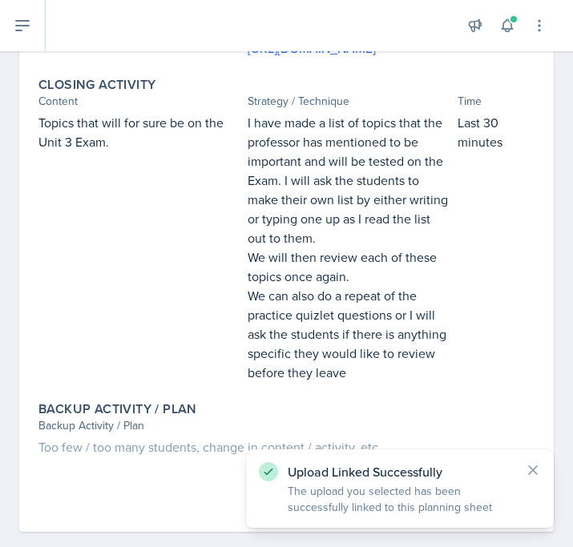
scroll to position [972, 0]
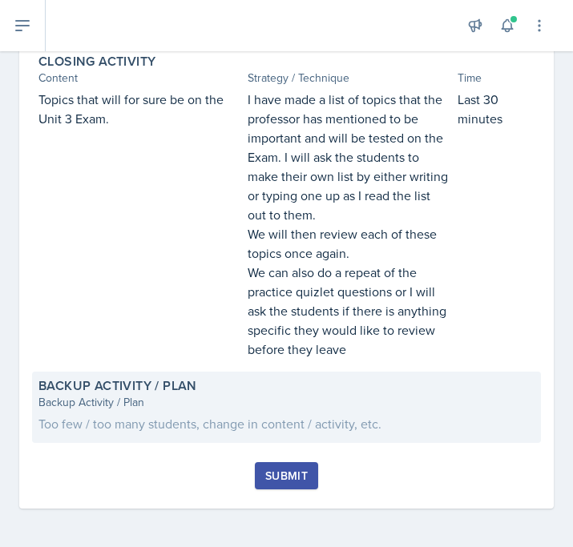
click at [292, 432] on div "Too few / too many students, change in content / activity, etc." at bounding box center [286, 423] width 496 height 19
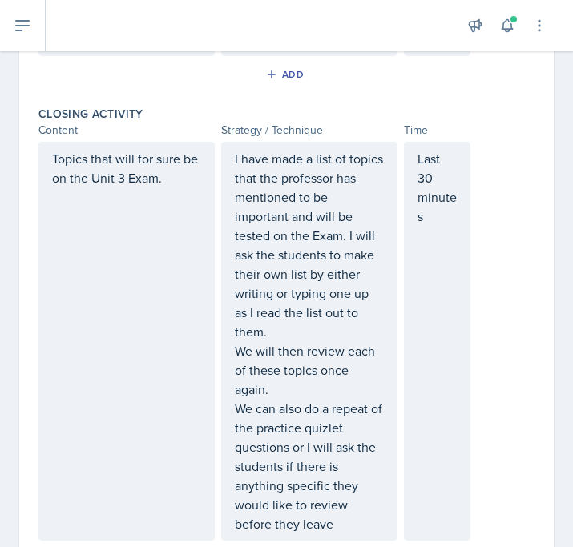
scroll to position [1514, 0]
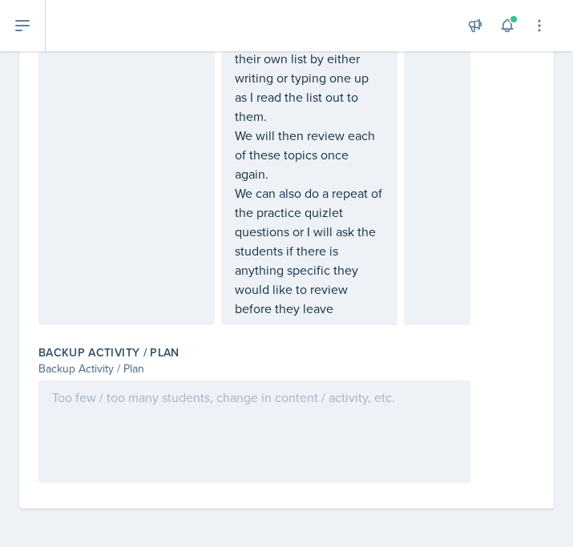
click at [191, 411] on div at bounding box center [254, 432] width 432 height 103
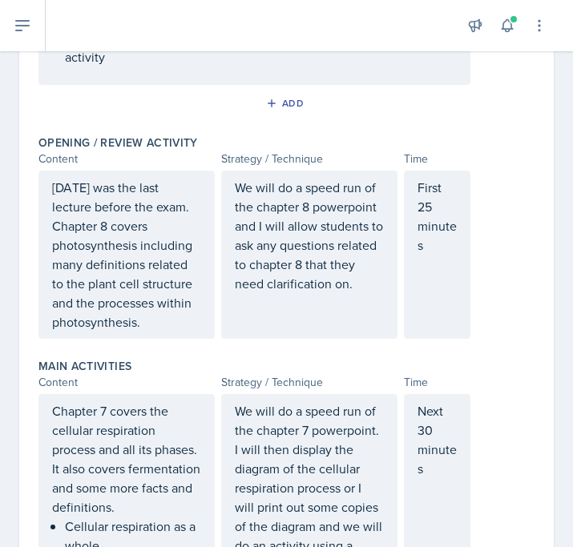
scroll to position [0, 0]
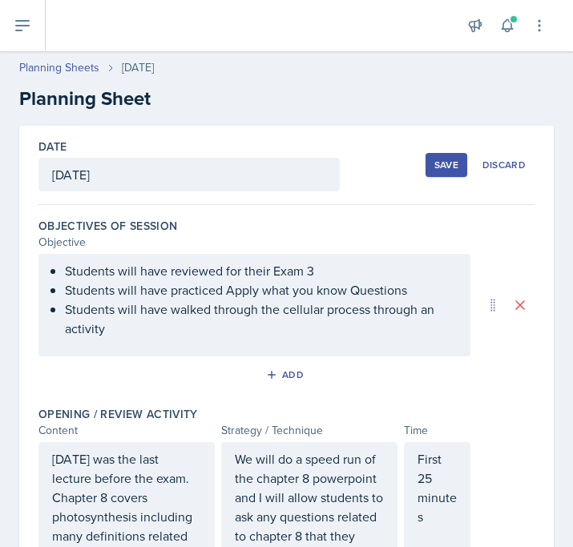
click at [443, 161] on div "Save" at bounding box center [446, 165] width 24 height 13
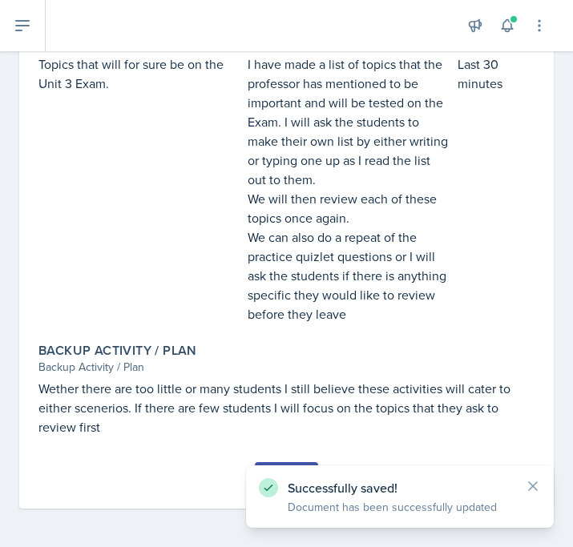
scroll to position [1007, 0]
click at [199, 469] on div "Submit" at bounding box center [286, 485] width 496 height 46
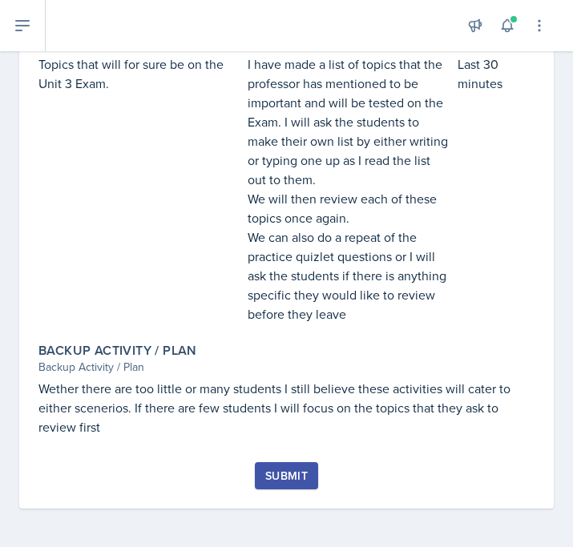
click at [271, 473] on div "Submit" at bounding box center [286, 475] width 42 height 13
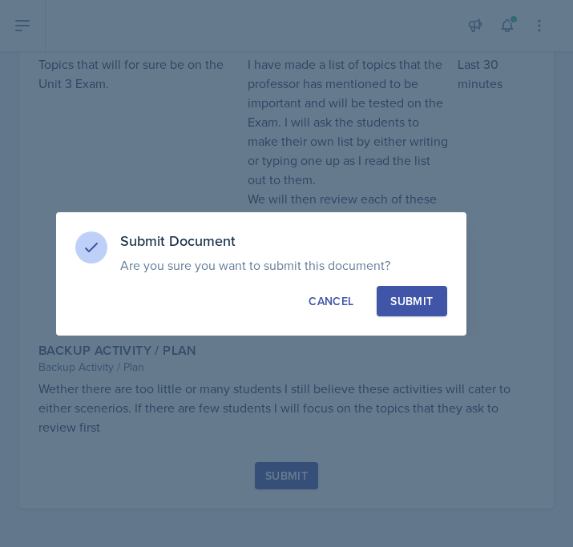
click at [421, 301] on div "Submit" at bounding box center [411, 301] width 42 height 16
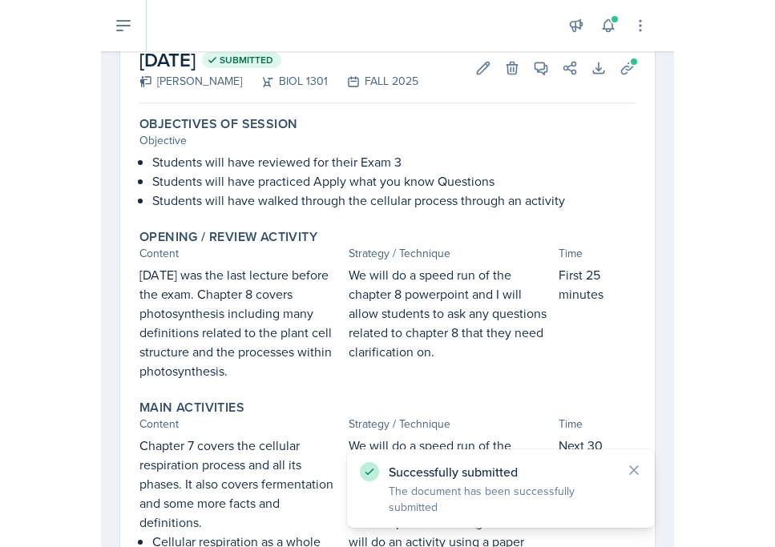
scroll to position [0, 0]
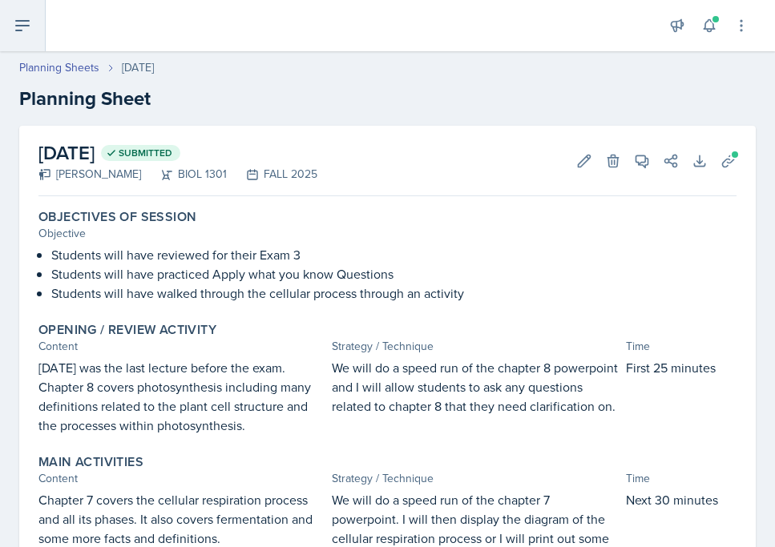
click at [15, 18] on icon at bounding box center [22, 25] width 19 height 19
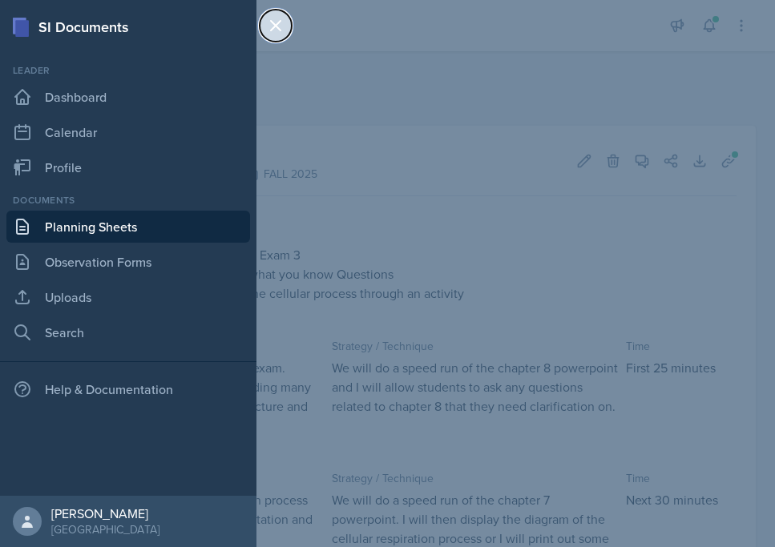
click at [274, 22] on icon at bounding box center [275, 25] width 19 height 19
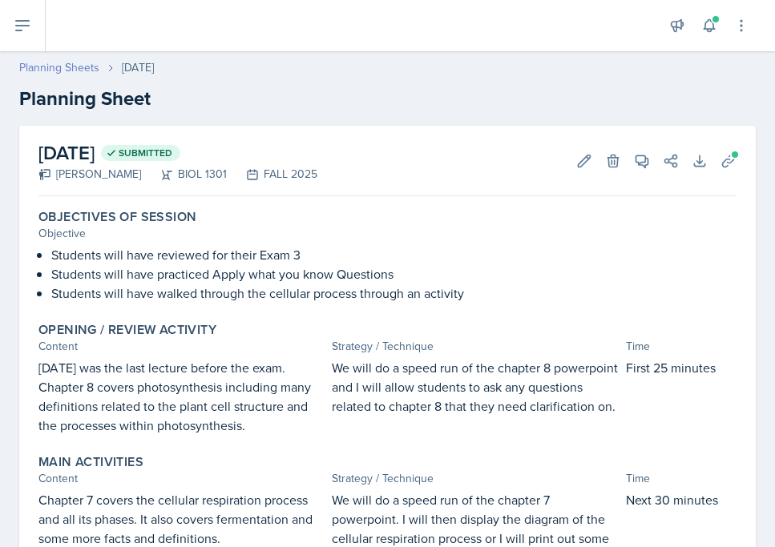
click at [71, 71] on link "Planning Sheets" at bounding box center [59, 67] width 80 height 17
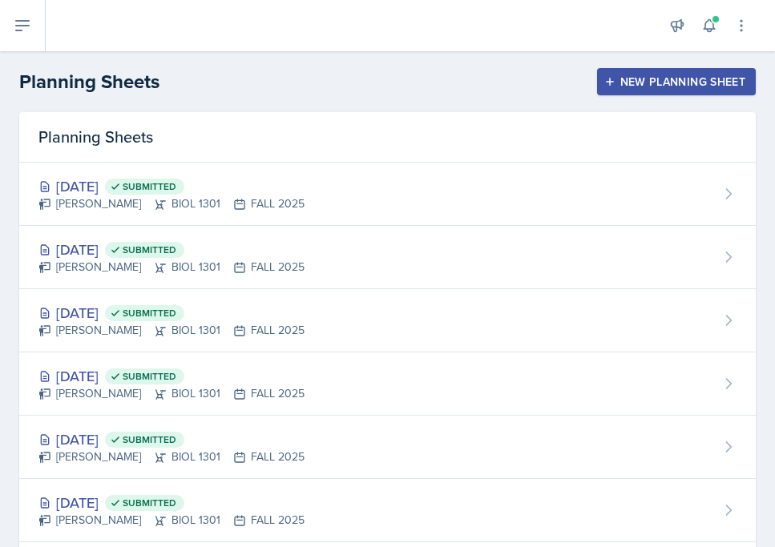
click at [619, 84] on div "New Planning Sheet" at bounding box center [676, 81] width 138 height 13
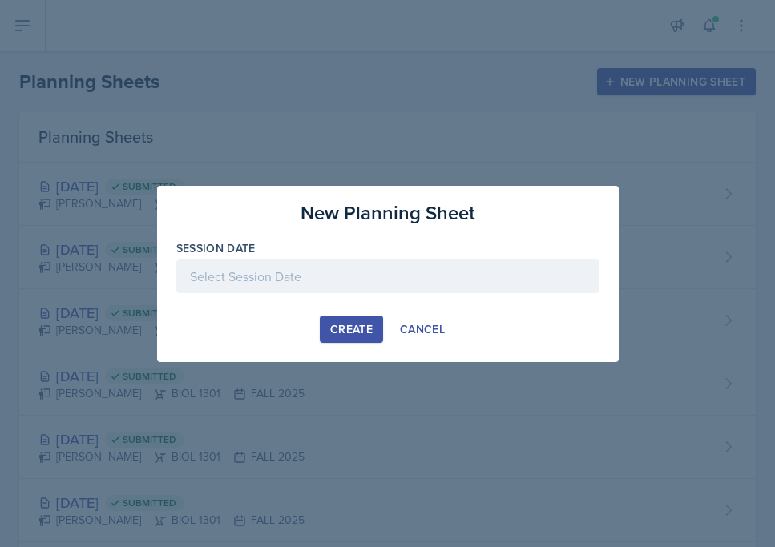
click at [414, 257] on div "Session Date" at bounding box center [387, 274] width 423 height 69
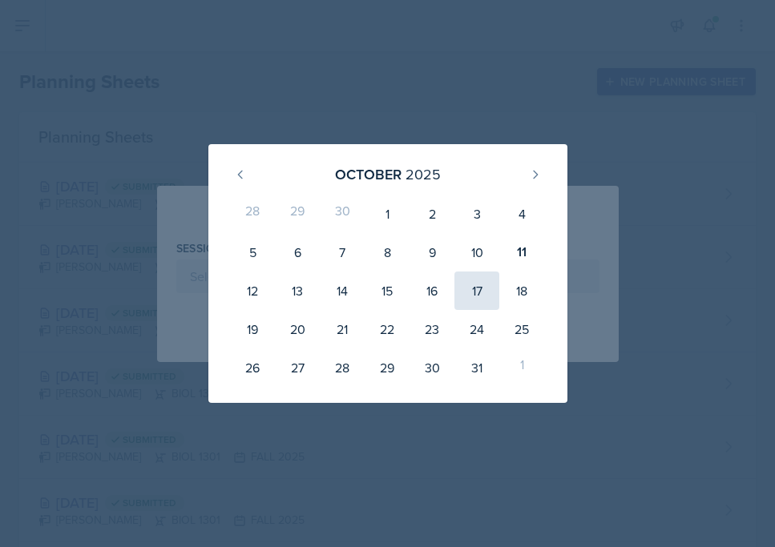
click at [479, 293] on div "17" at bounding box center [476, 291] width 45 height 38
type input "[DATE]"
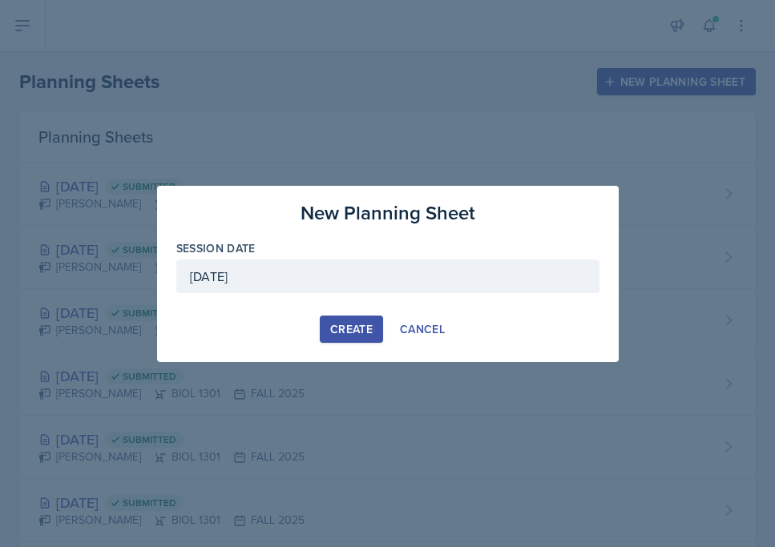
click at [352, 324] on div "Create" at bounding box center [351, 329] width 42 height 13
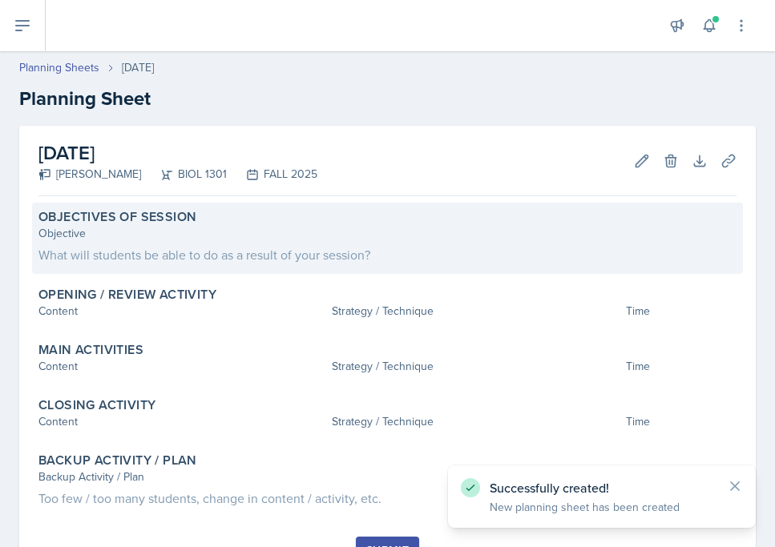
click at [242, 224] on div "Objectives of Session" at bounding box center [387, 217] width 698 height 16
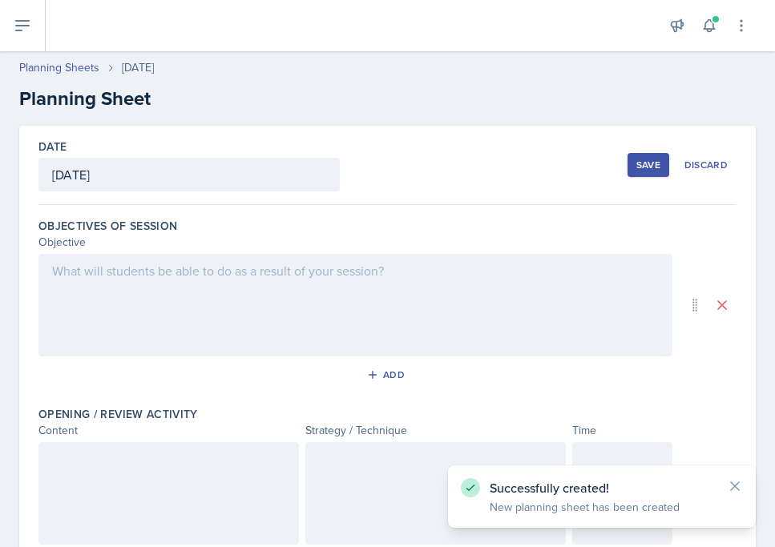
click at [186, 284] on div at bounding box center [355, 305] width 634 height 103
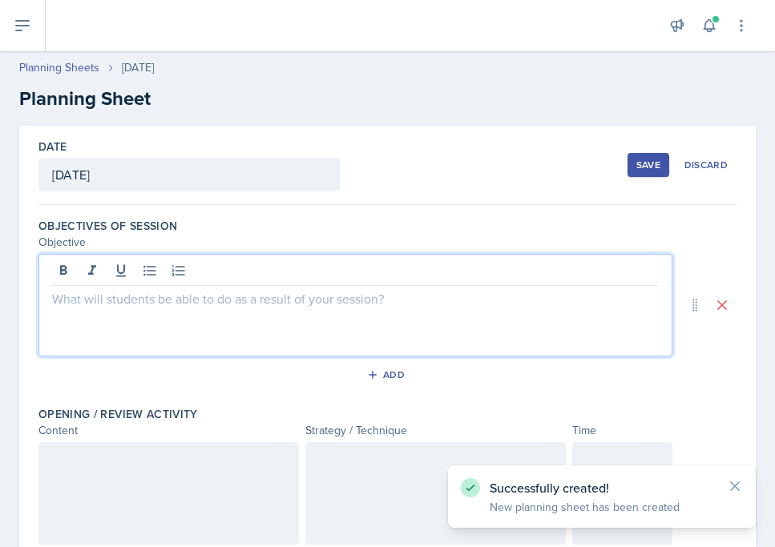
click at [136, 272] on div at bounding box center [355, 273] width 606 height 26
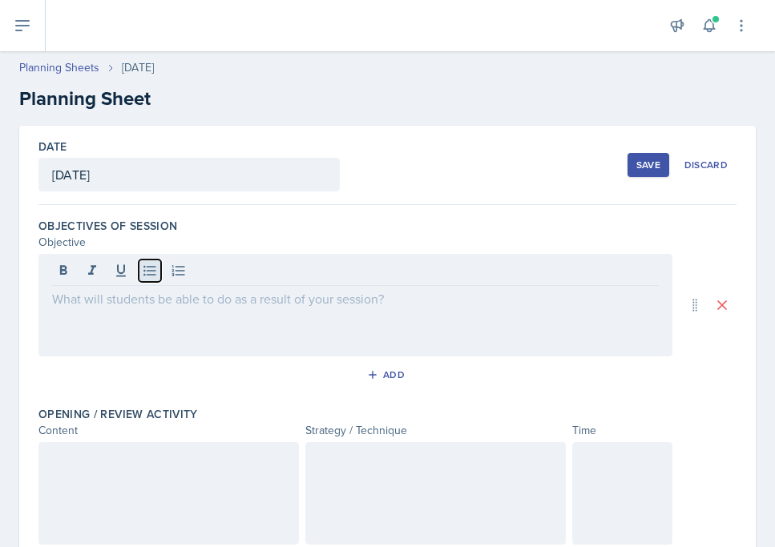
click at [149, 276] on icon at bounding box center [150, 271] width 16 height 16
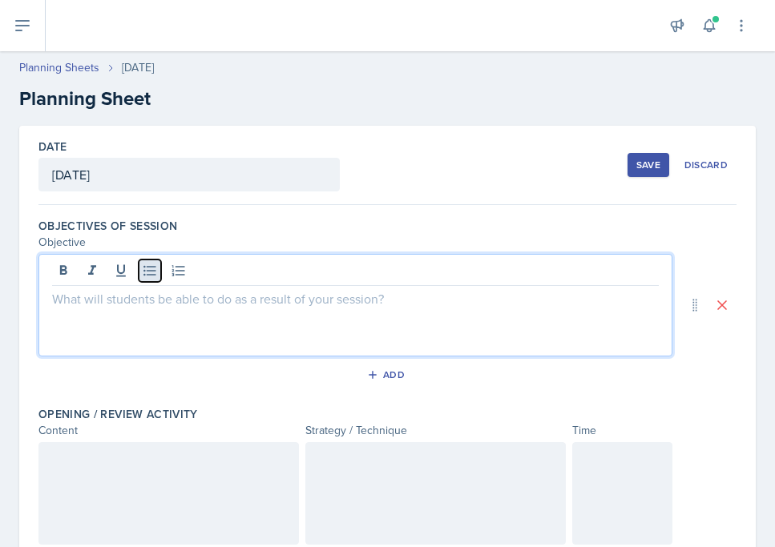
click at [155, 270] on icon at bounding box center [149, 271] width 12 height 10
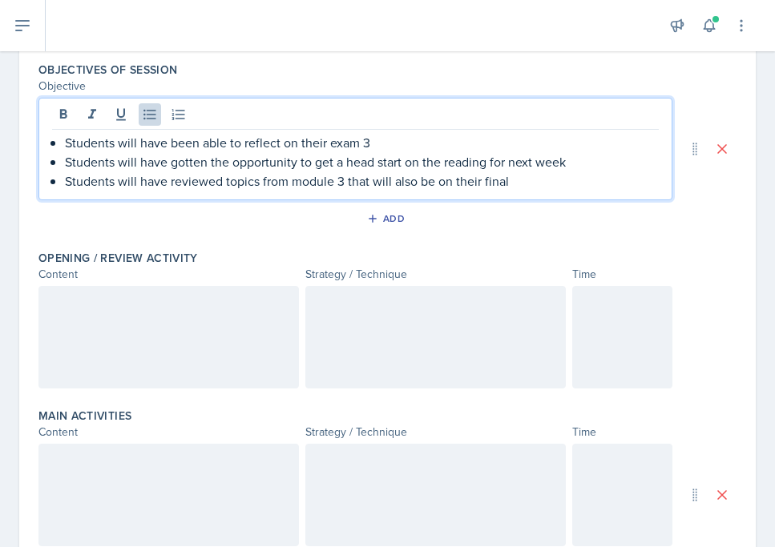
click at [181, 336] on div at bounding box center [168, 337] width 260 height 103
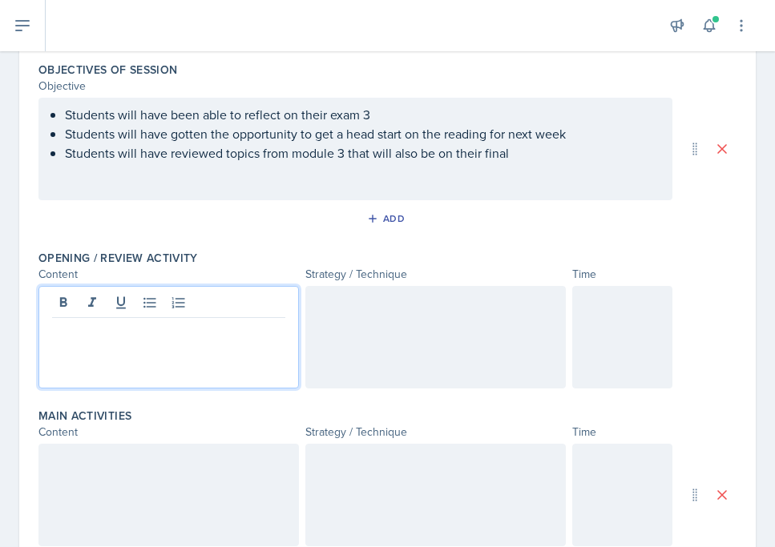
scroll to position [184, 0]
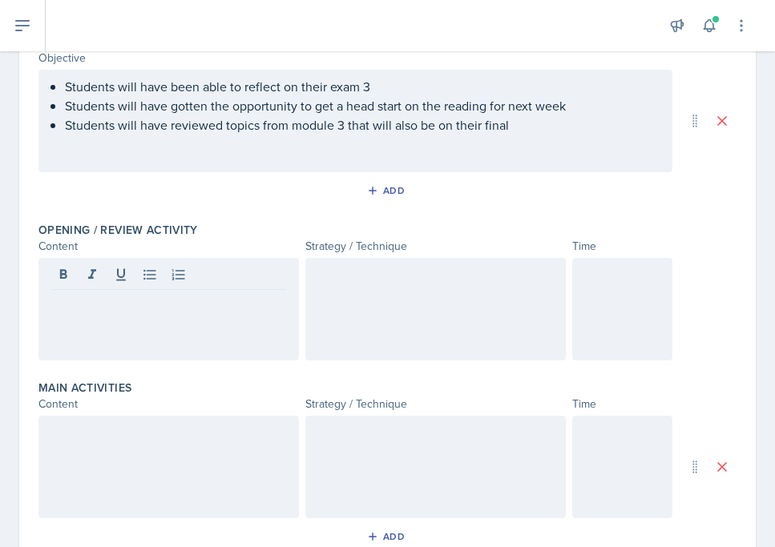
click at [619, 296] on div at bounding box center [387, 309] width 698 height 103
click at [619, 303] on div at bounding box center [622, 309] width 100 height 103
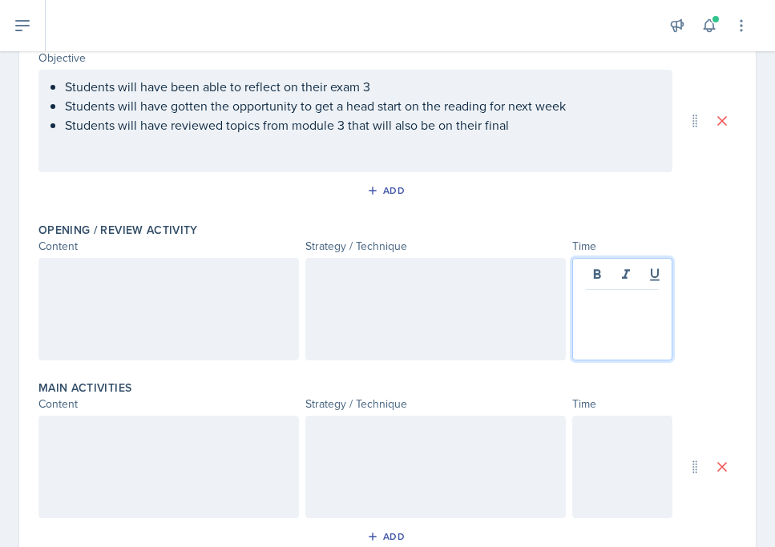
scroll to position [212, 0]
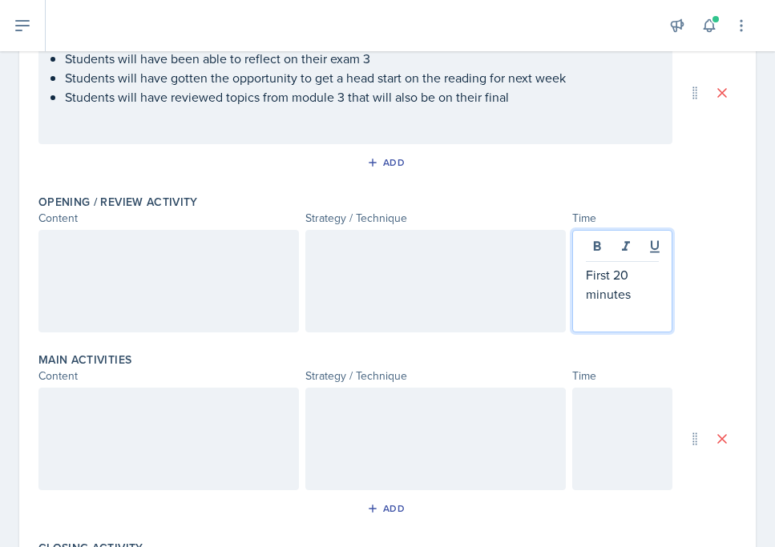
click at [250, 284] on div at bounding box center [168, 281] width 260 height 103
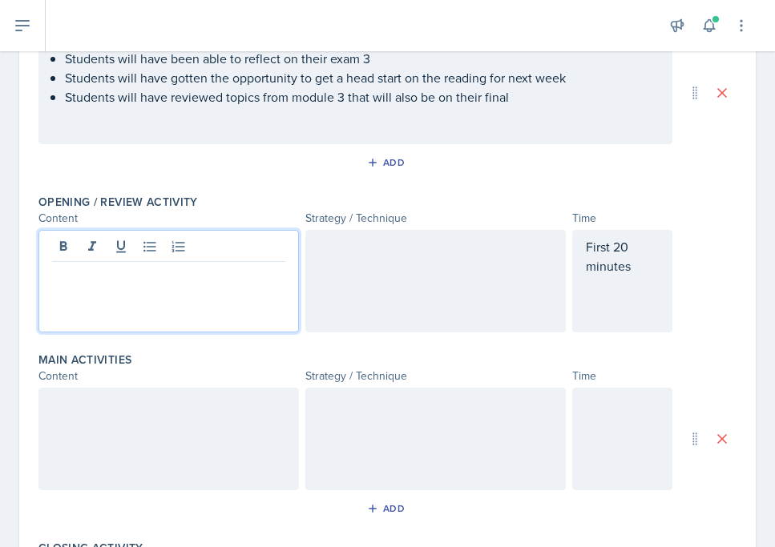
scroll to position [240, 0]
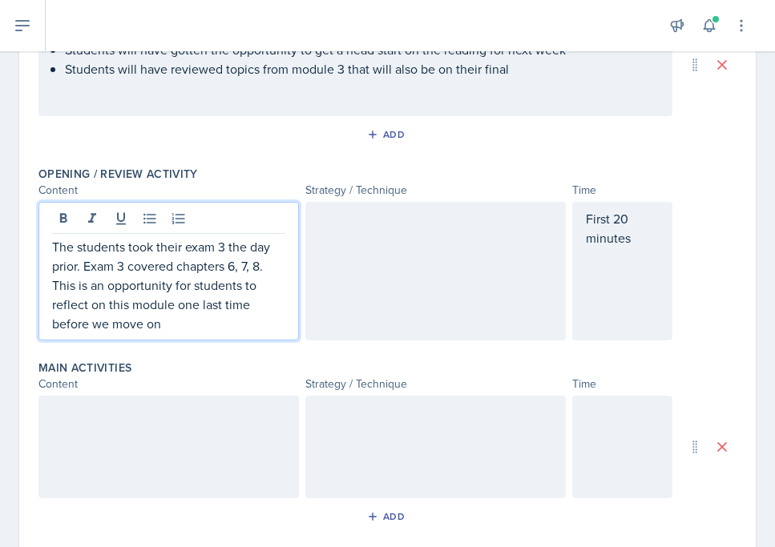
drag, startPoint x: 469, startPoint y: 272, endPoint x: 469, endPoint y: 285, distance: 13.6
click at [469, 277] on div at bounding box center [435, 271] width 260 height 139
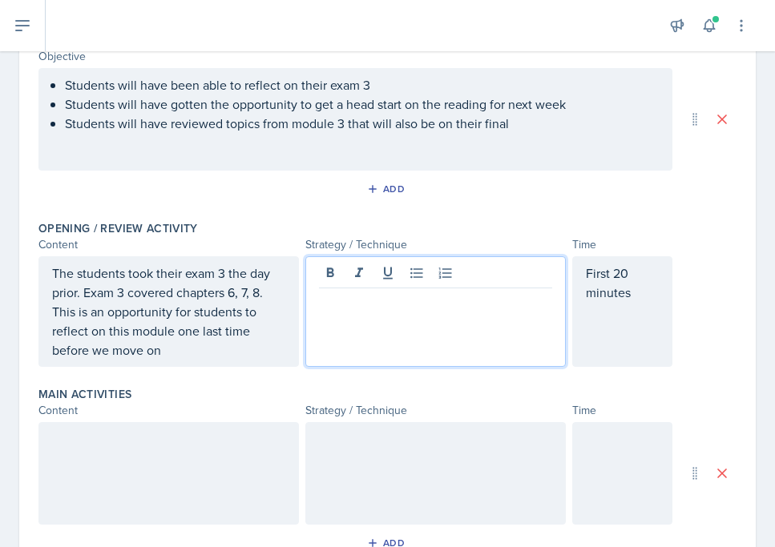
scroll to position [183, 0]
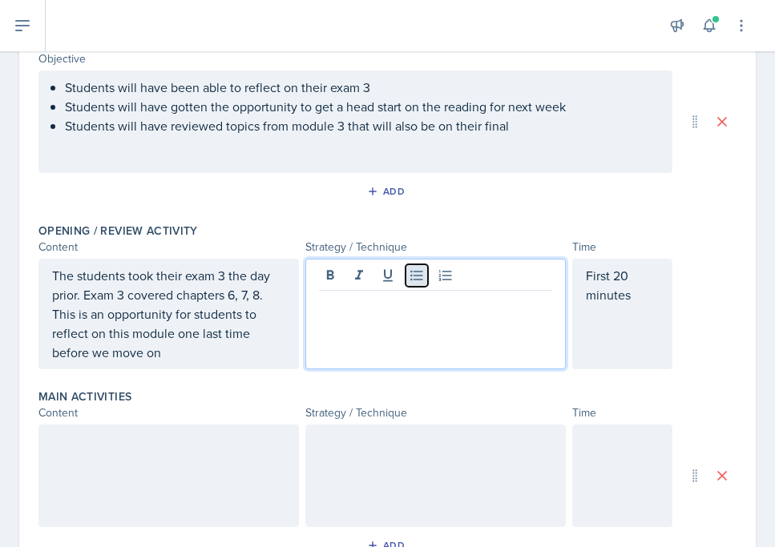
click at [419, 280] on icon at bounding box center [417, 276] width 16 height 16
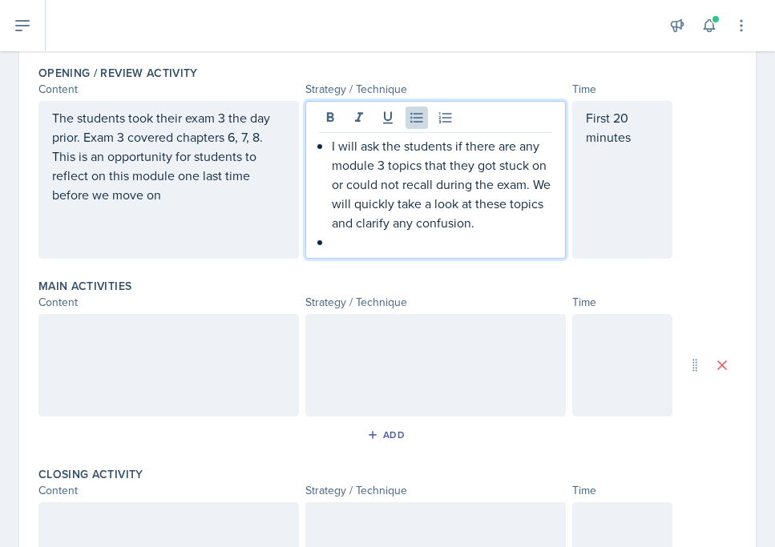
scroll to position [370, 0]
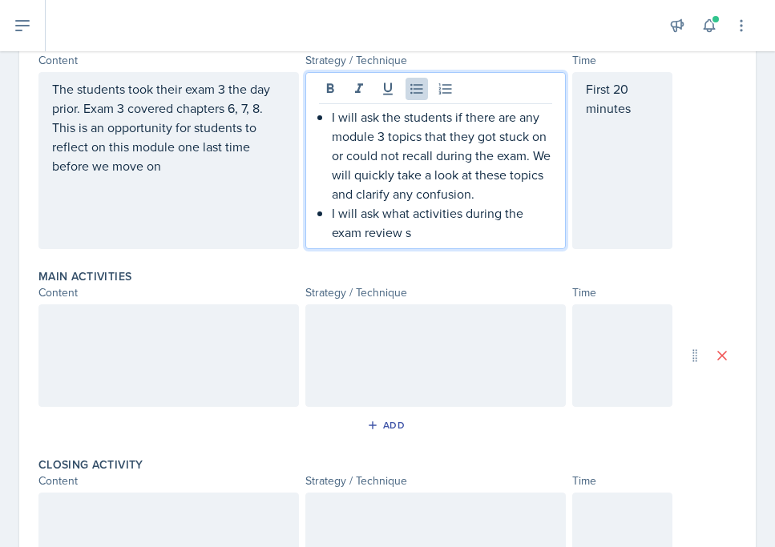
click at [334, 216] on p "I will ask what activities during the exam review s" at bounding box center [442, 222] width 220 height 38
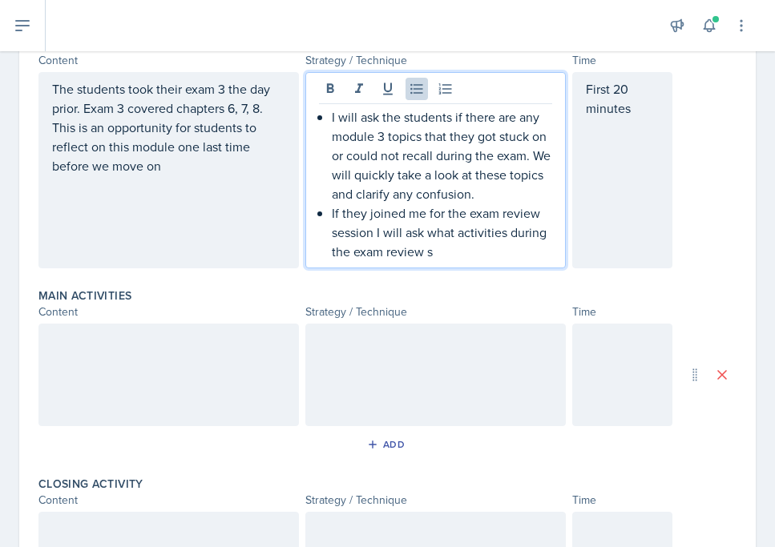
click at [462, 269] on div "Opening / Review Activity Content Strategy / Technique Time The students took t…" at bounding box center [387, 156] width 698 height 252
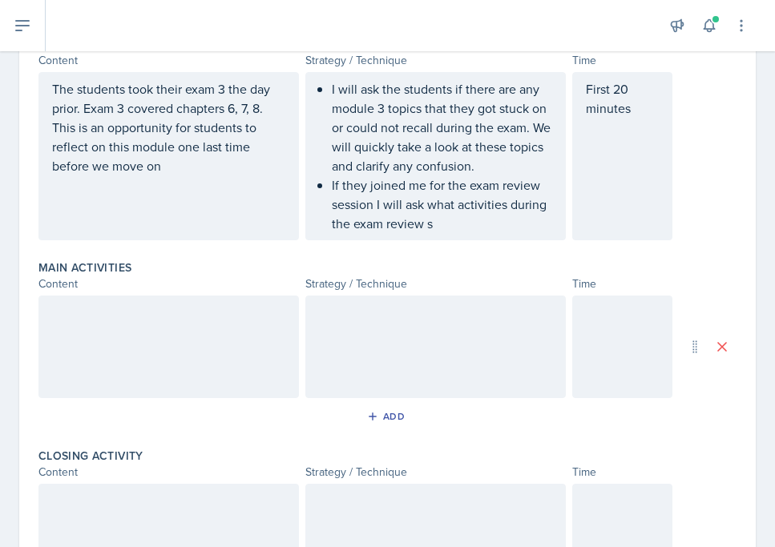
click at [458, 223] on p "If they joined me for the exam review session I will ask what activities during…" at bounding box center [442, 204] width 220 height 58
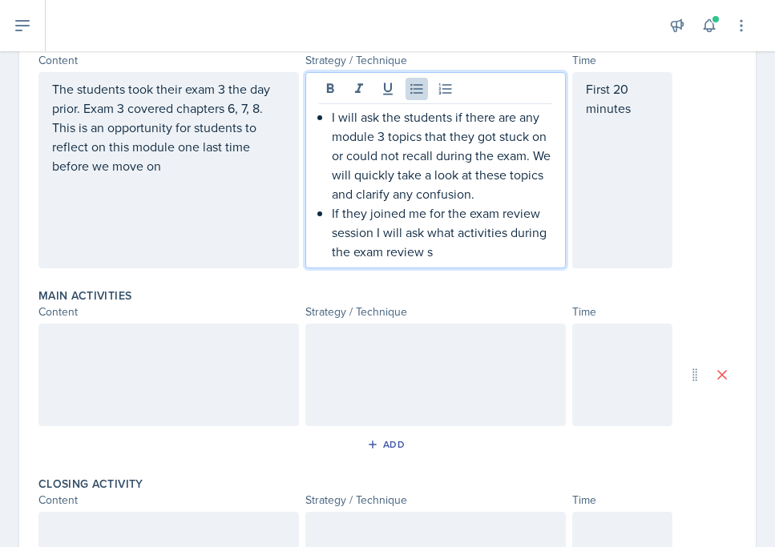
click at [445, 251] on p "If they joined me for the exam review session I will ask what activities during…" at bounding box center [442, 232] width 220 height 58
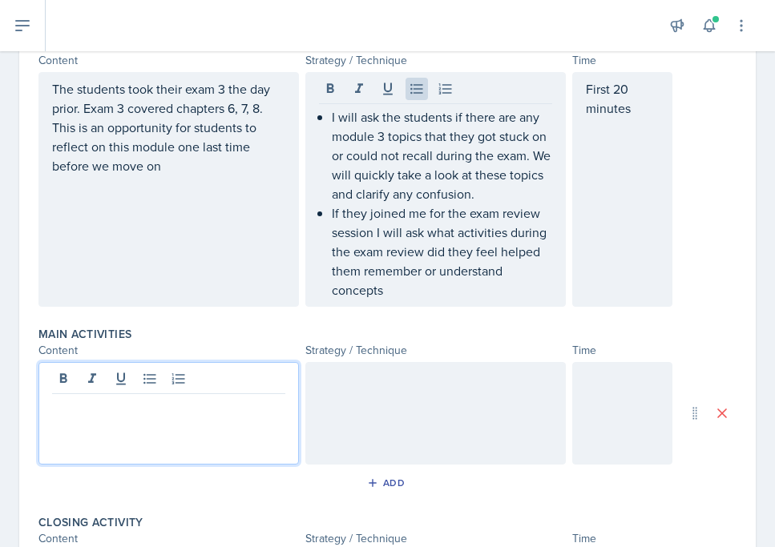
click at [224, 382] on div at bounding box center [168, 413] width 260 height 103
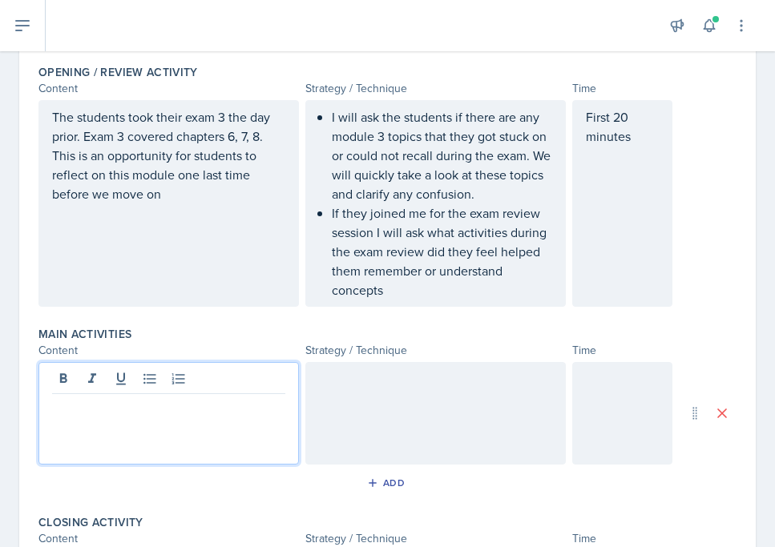
click at [566, 393] on div at bounding box center [355, 413] width 634 height 103
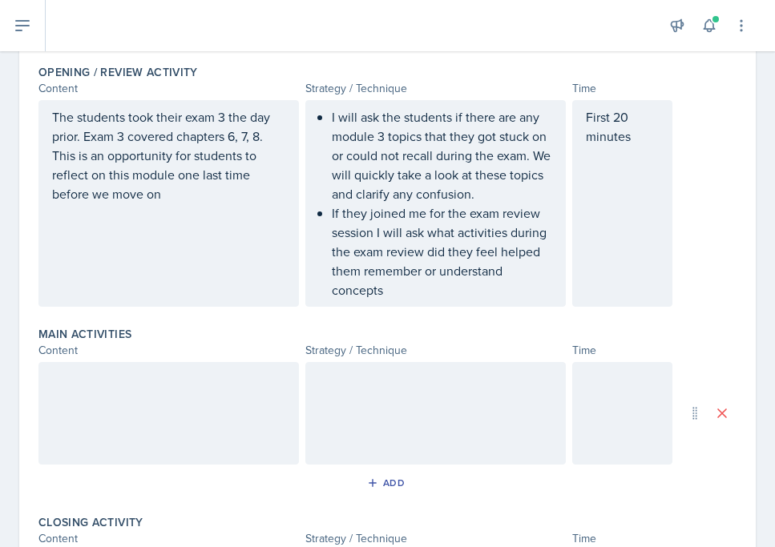
click at [602, 389] on div at bounding box center [622, 413] width 100 height 103
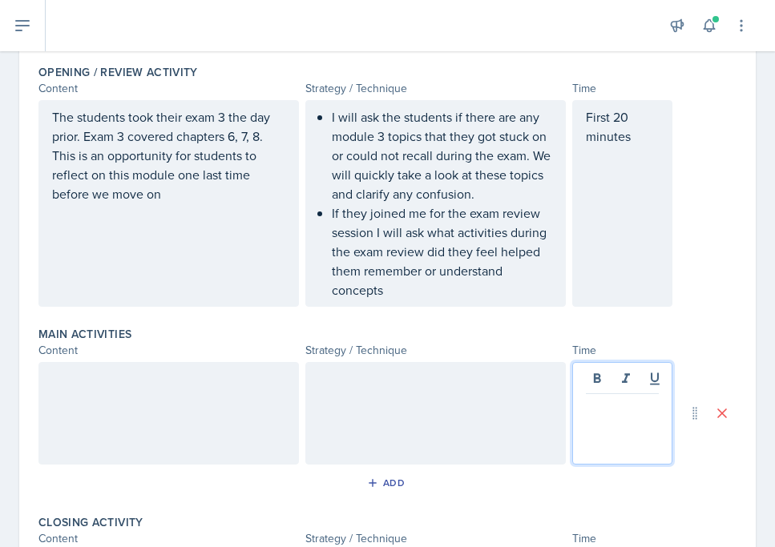
scroll to position [370, 0]
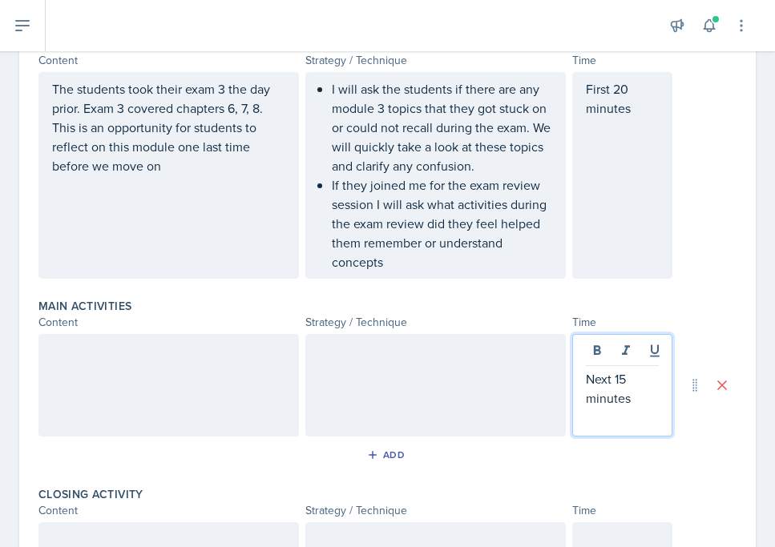
click at [499, 345] on div at bounding box center [435, 385] width 260 height 103
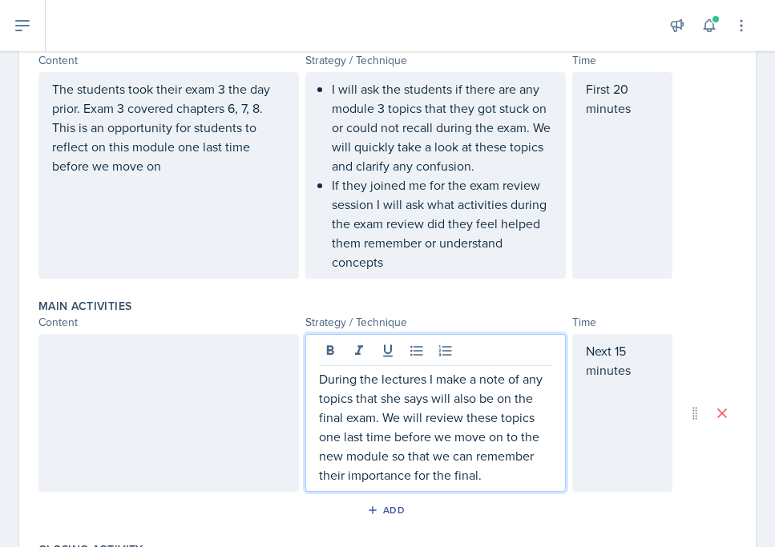
click at [236, 384] on div at bounding box center [168, 413] width 260 height 158
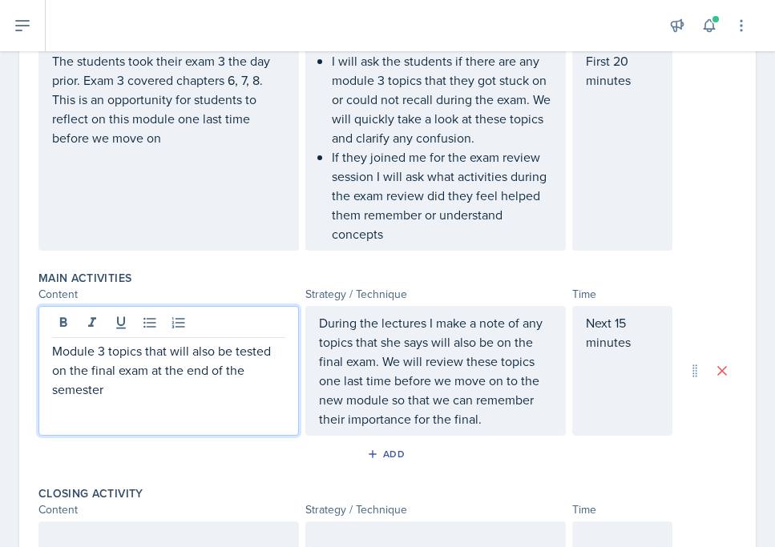
scroll to position [525, 0]
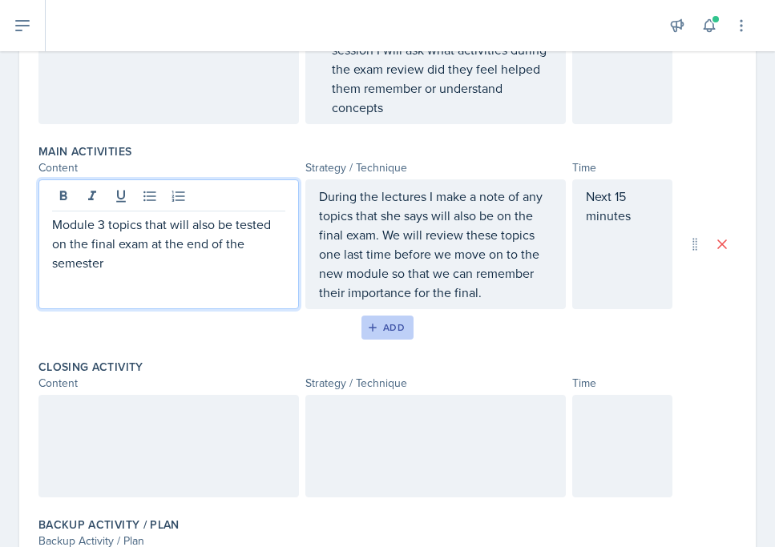
click at [405, 318] on button "Add" at bounding box center [387, 328] width 52 height 24
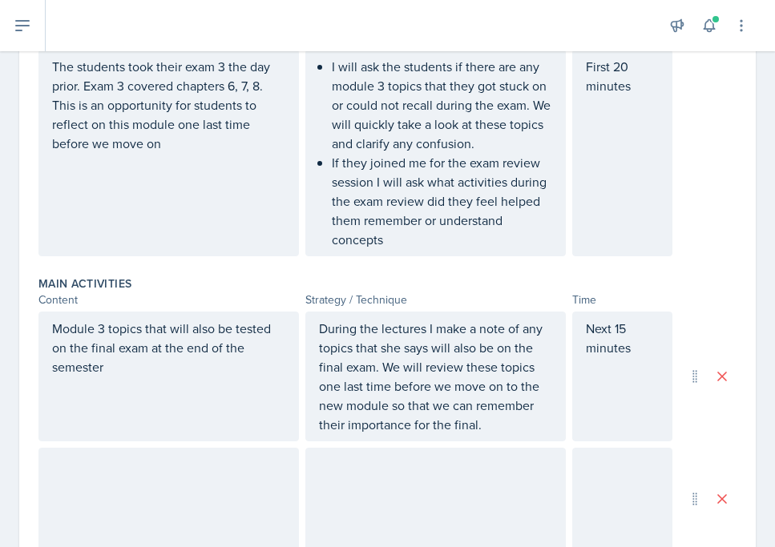
scroll to position [394, 0]
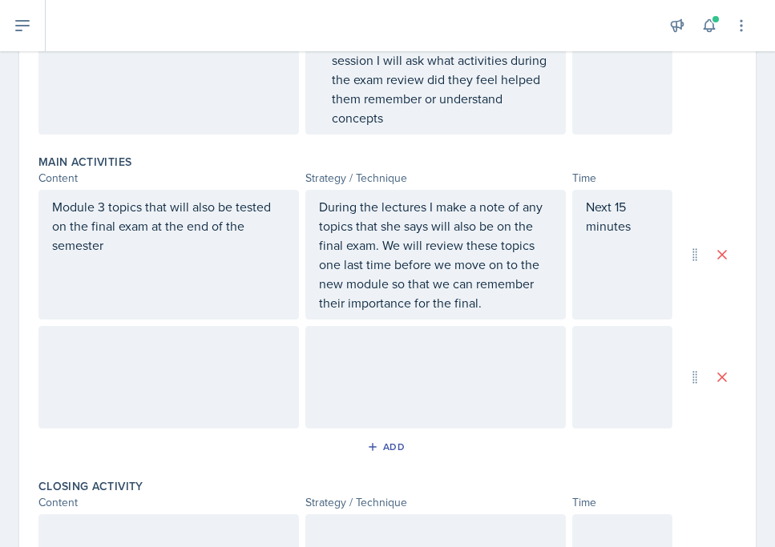
click at [605, 371] on div at bounding box center [622, 377] width 100 height 103
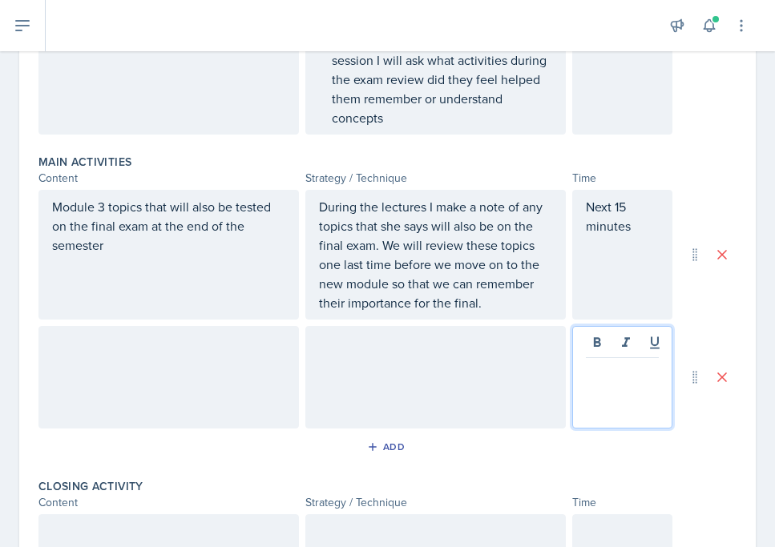
scroll to position [542, 0]
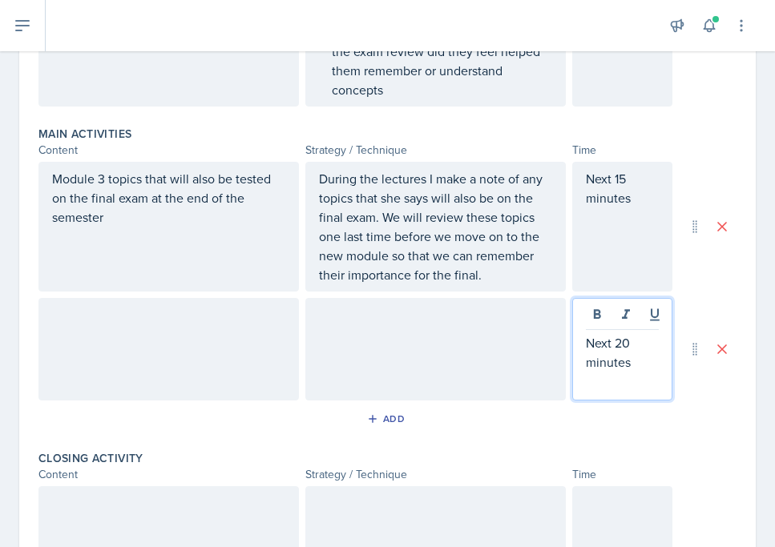
click at [452, 325] on div at bounding box center [435, 349] width 260 height 103
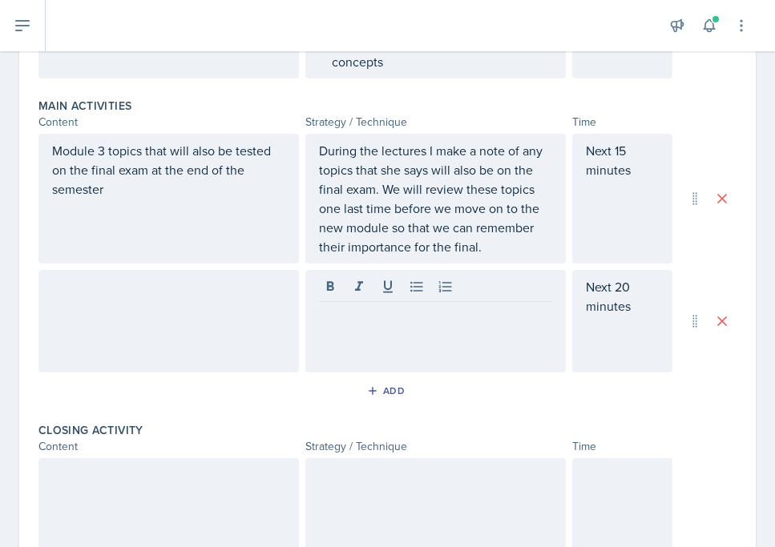
click at [197, 329] on div at bounding box center [168, 321] width 260 height 103
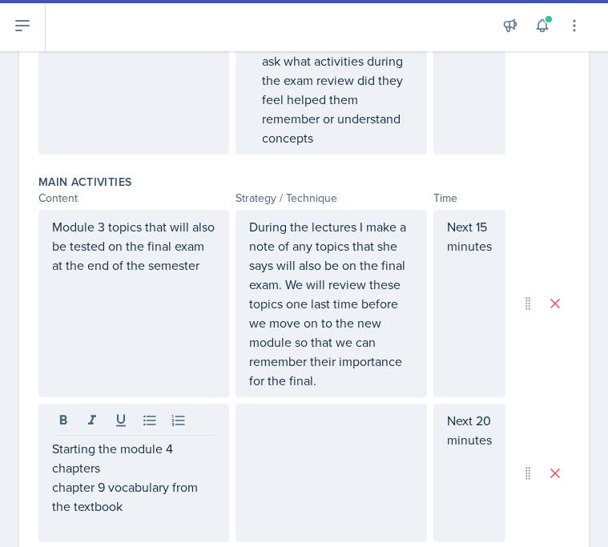
scroll to position [760, 0]
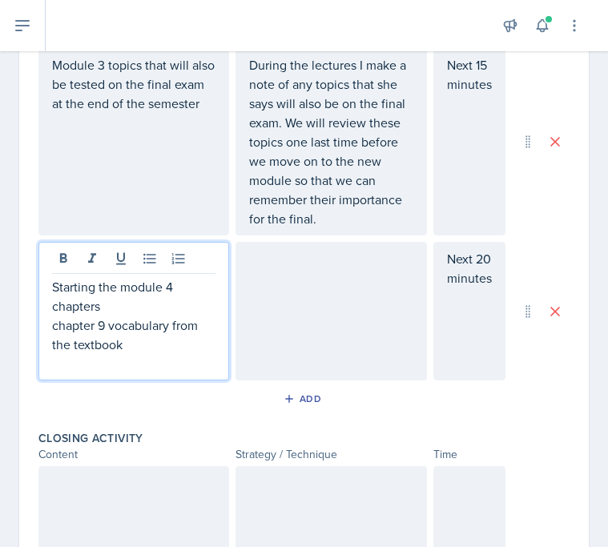
click at [174, 333] on p "chapter 9 vocabulary from the textbook" at bounding box center [133, 335] width 163 height 38
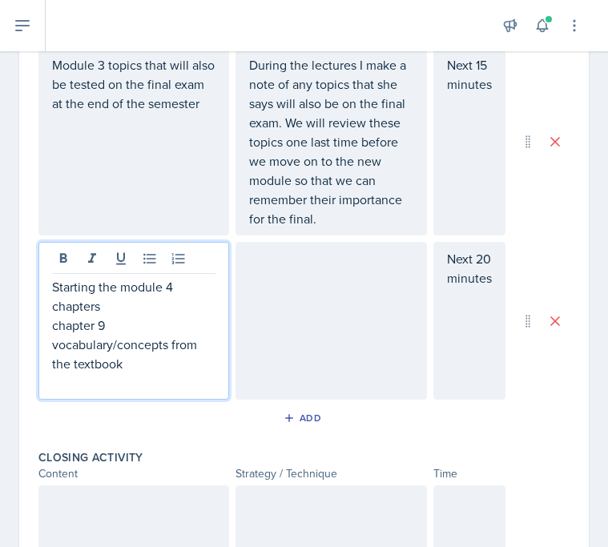
click at [179, 363] on p "chapter 9 vocabulary/concepts from the textbook" at bounding box center [133, 345] width 163 height 58
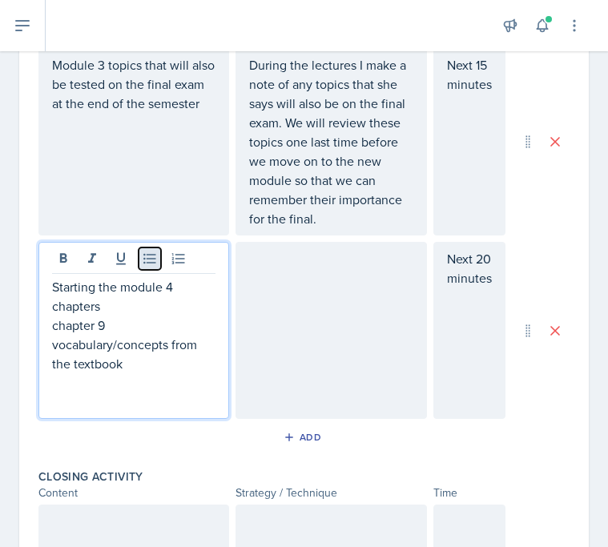
click at [147, 263] on icon at bounding box center [149, 259] width 12 height 10
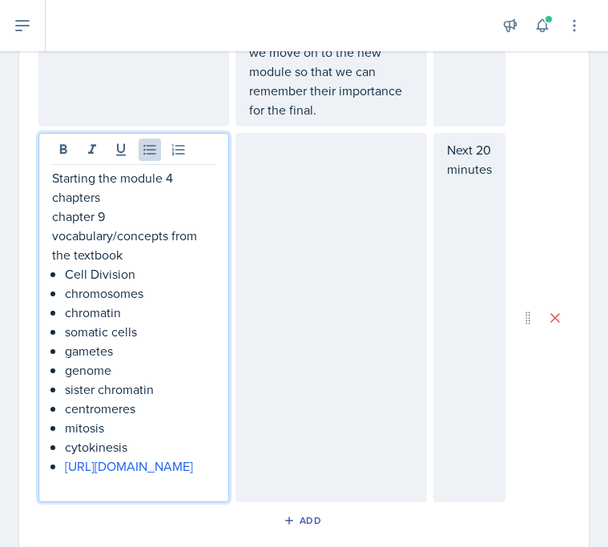
scroll to position [876, 0]
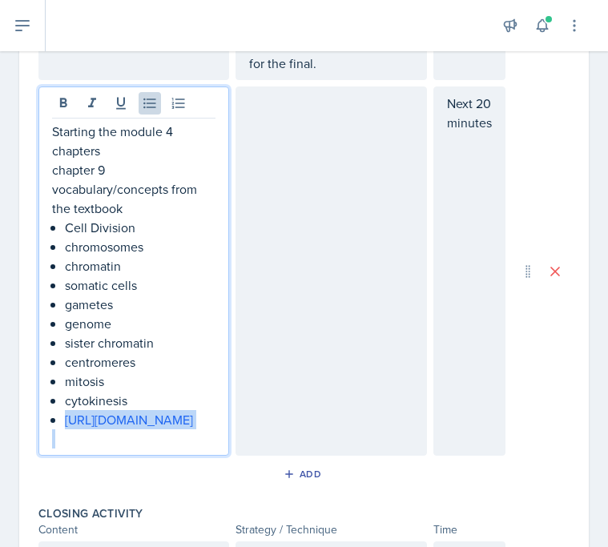
drag, startPoint x: 65, startPoint y: 465, endPoint x: 166, endPoint y: 546, distance: 129.4
click at [166, 546] on div "Objectives of Session Objective Students will have been able to reflect on thei…" at bounding box center [303, 58] width 531 height 1538
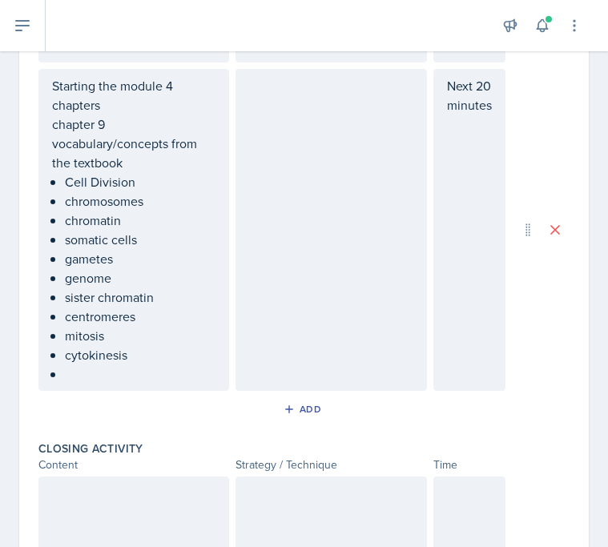
scroll to position [961, 0]
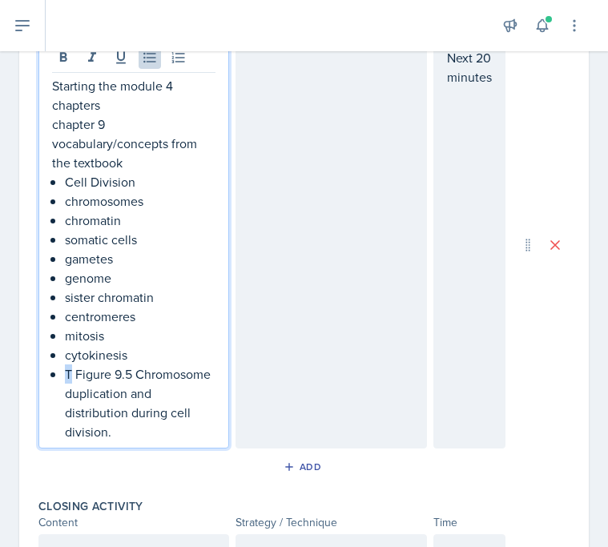
drag, startPoint x: 74, startPoint y: 378, endPoint x: 64, endPoint y: 378, distance: 9.6
click at [64, 378] on div "Starting the module 4 chapters chapter 9 vocabulary/concepts from the textbook …" at bounding box center [133, 258] width 163 height 365
click at [288, 319] on div at bounding box center [331, 245] width 191 height 408
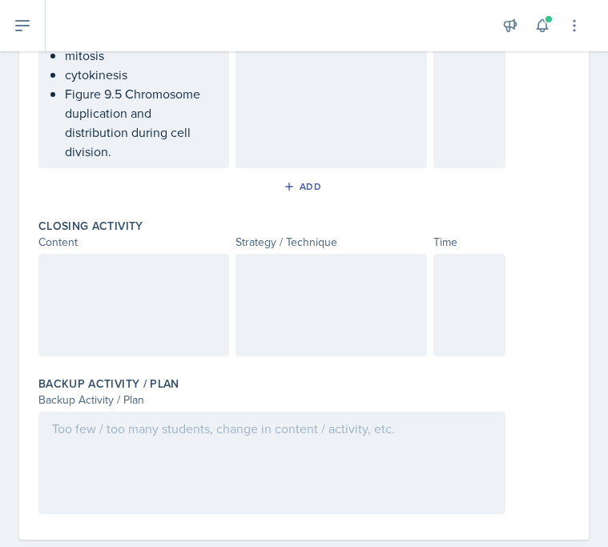
scroll to position [1221, 0]
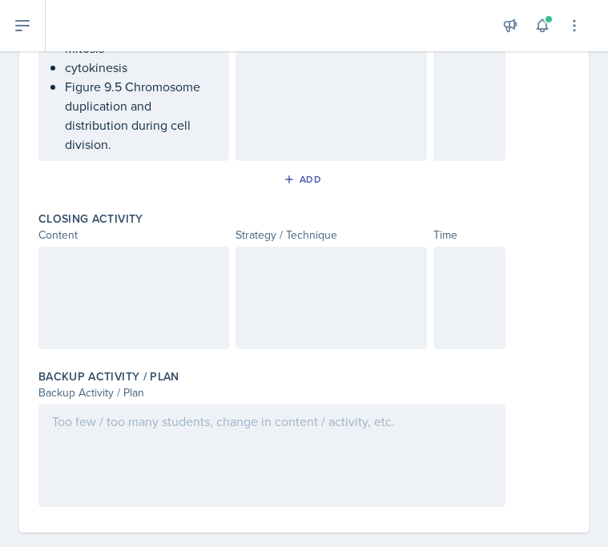
click at [162, 303] on div at bounding box center [133, 298] width 191 height 103
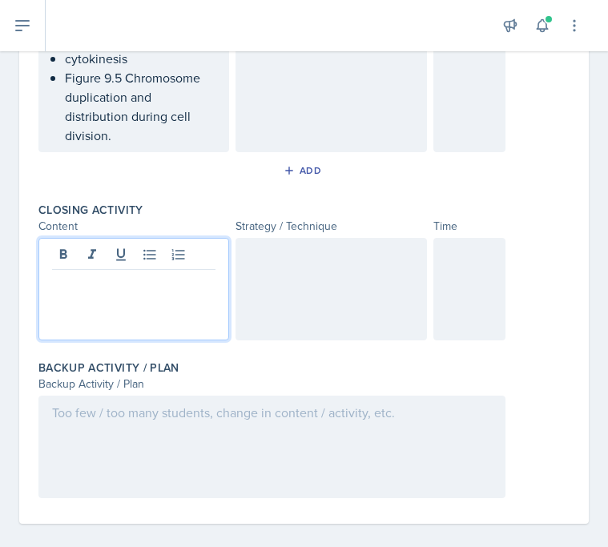
scroll to position [1233, 0]
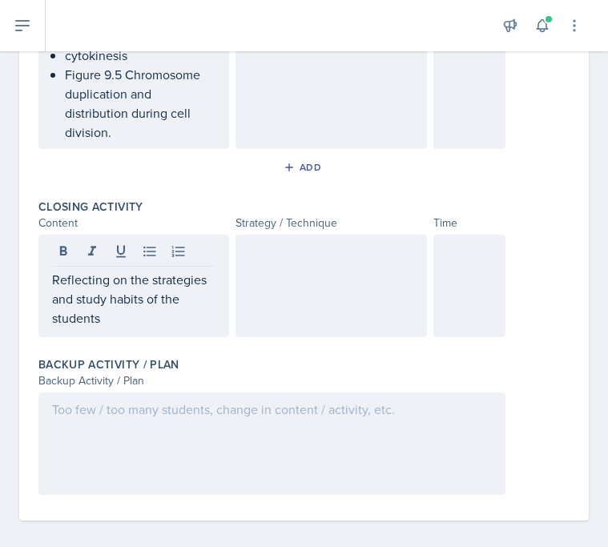
click at [260, 307] on div at bounding box center [331, 286] width 191 height 103
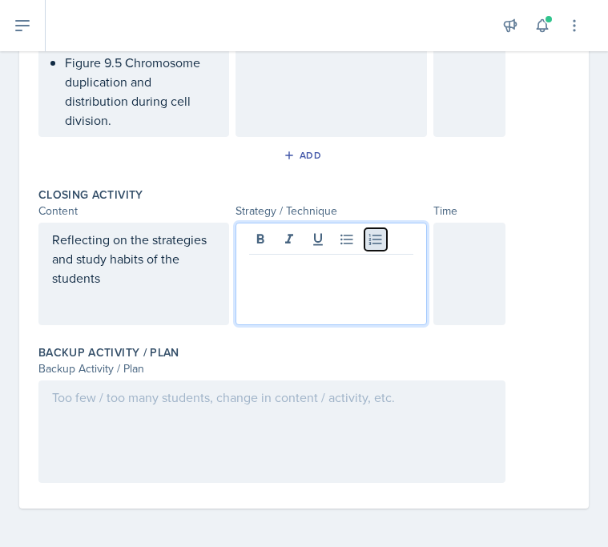
click at [366, 236] on button at bounding box center [376, 239] width 22 height 22
click at [353, 235] on icon at bounding box center [347, 240] width 16 height 16
click at [477, 262] on div at bounding box center [469, 274] width 73 height 103
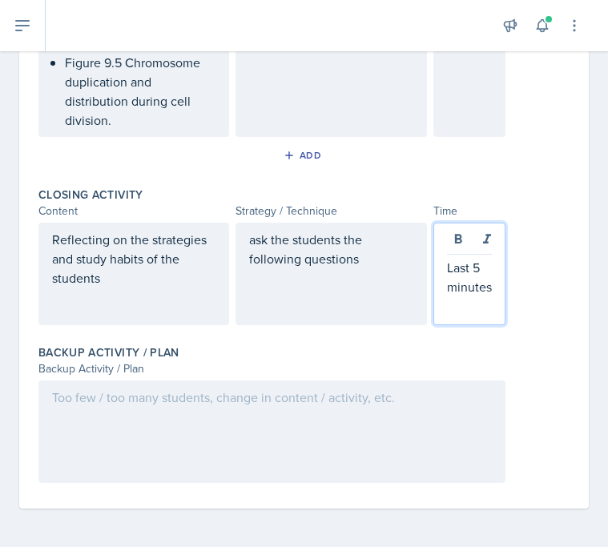
click at [381, 278] on div "ask the students the following questions" at bounding box center [330, 259] width 163 height 58
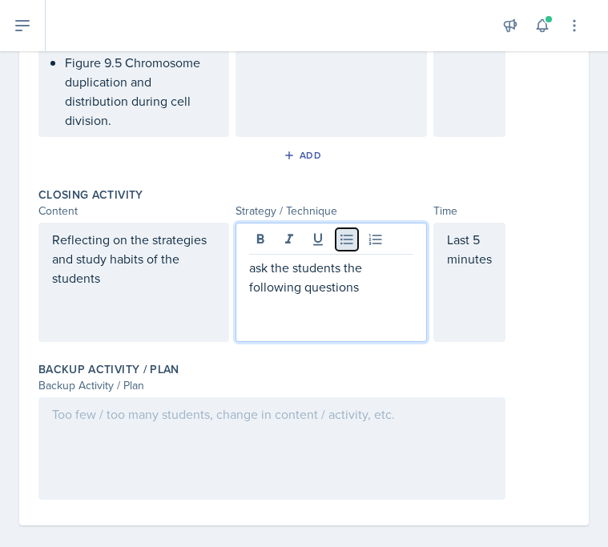
click at [355, 237] on button at bounding box center [347, 239] width 22 height 22
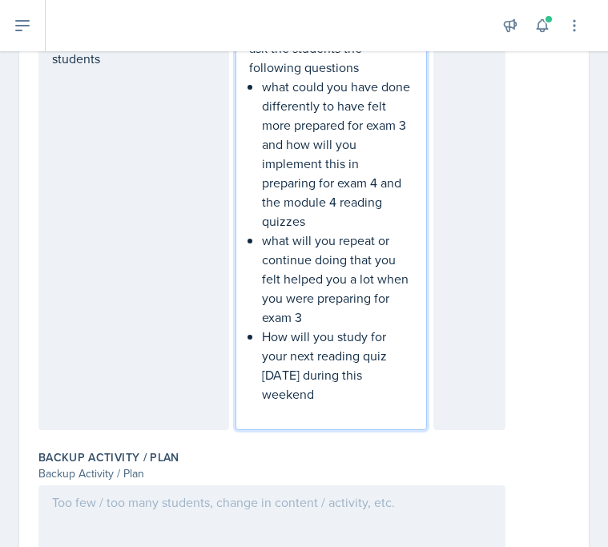
scroll to position [1569, 0]
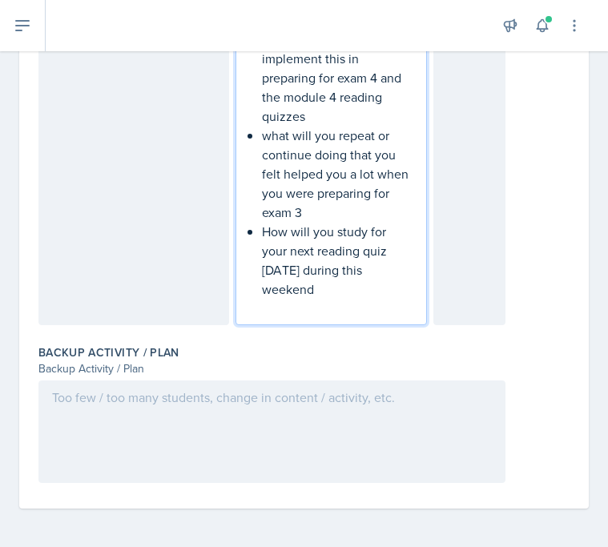
click at [278, 480] on div at bounding box center [271, 432] width 467 height 103
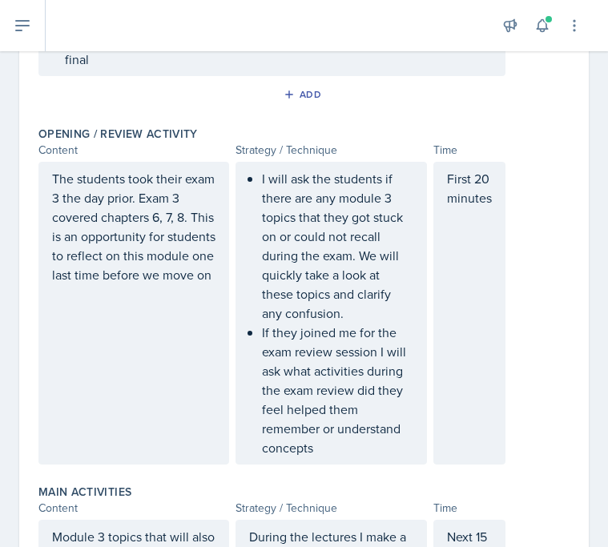
scroll to position [0, 0]
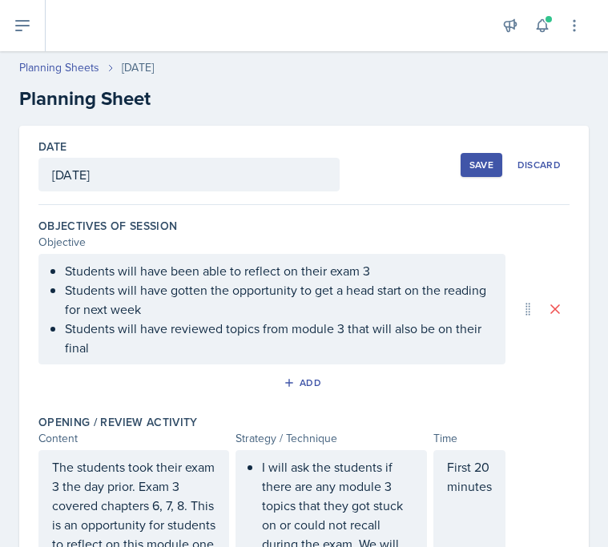
click at [476, 161] on div "Save" at bounding box center [481, 165] width 24 height 13
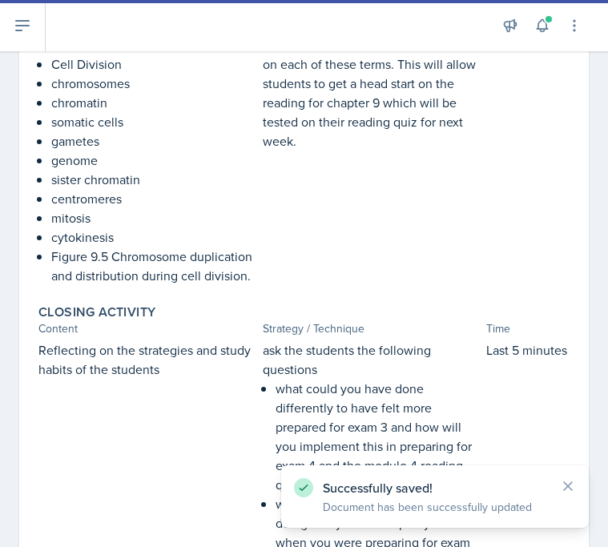
scroll to position [1081, 0]
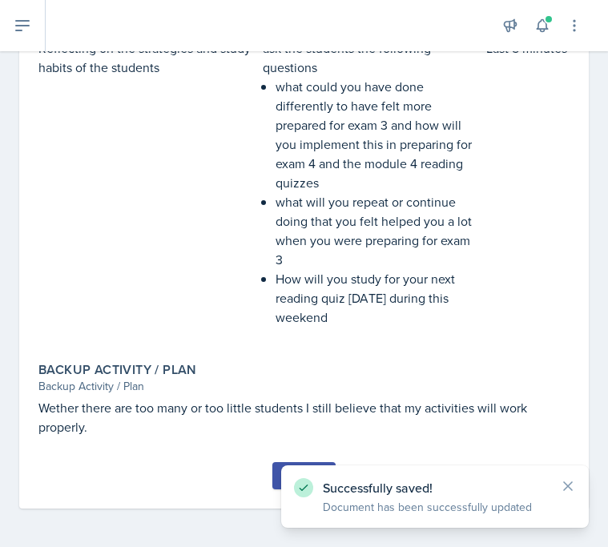
click at [276, 481] on button "Submit" at bounding box center [303, 475] width 63 height 27
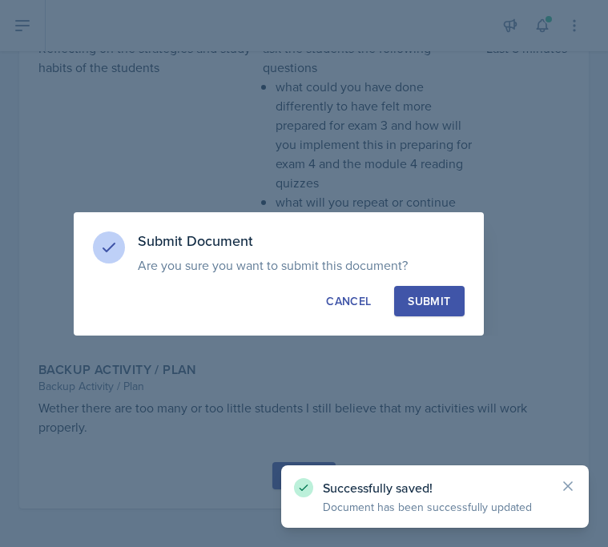
click at [440, 299] on div "Submit" at bounding box center [429, 301] width 42 height 16
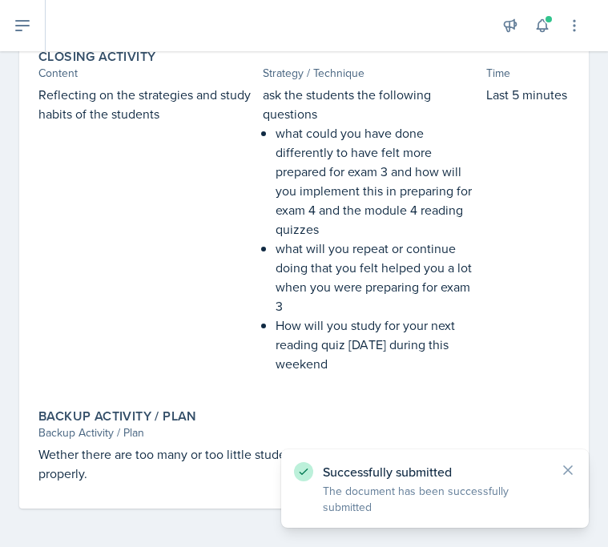
scroll to position [1034, 0]
